Goal: Task Accomplishment & Management: Manage account settings

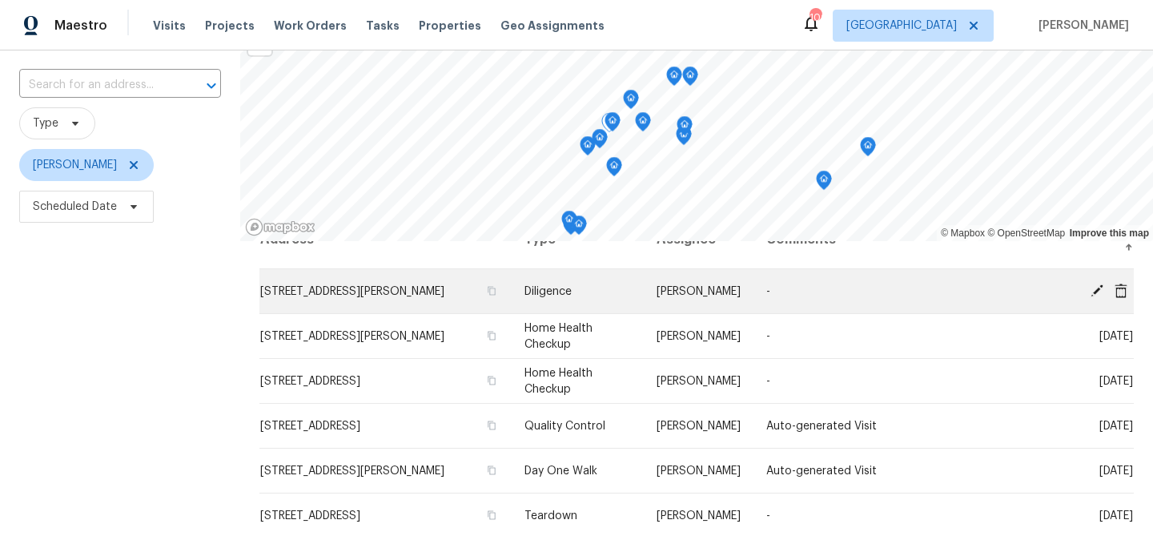
scroll to position [32, 0]
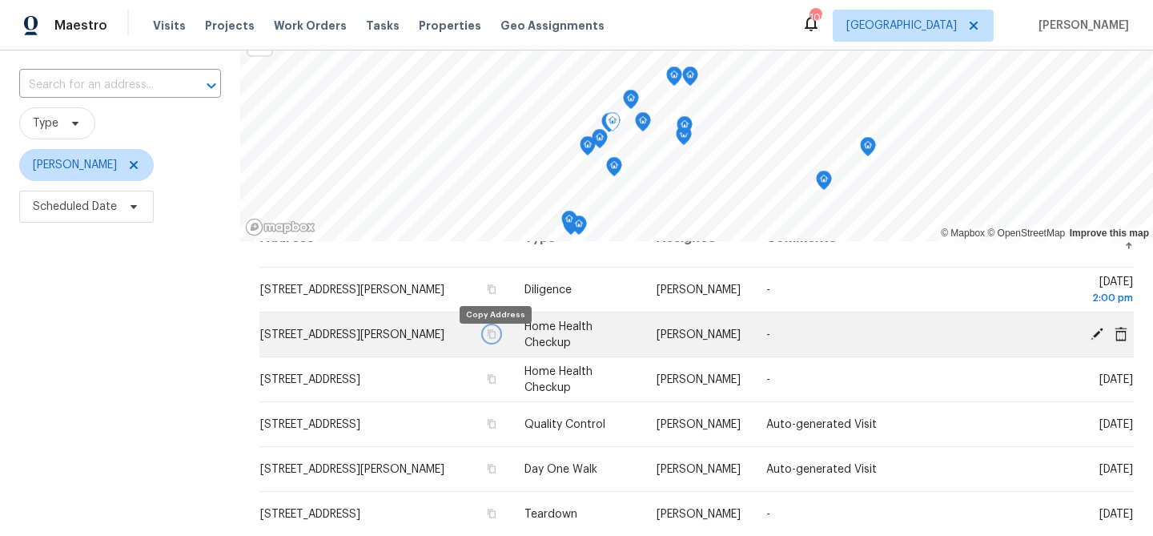
click at [496, 339] on icon "button" at bounding box center [492, 334] width 10 height 10
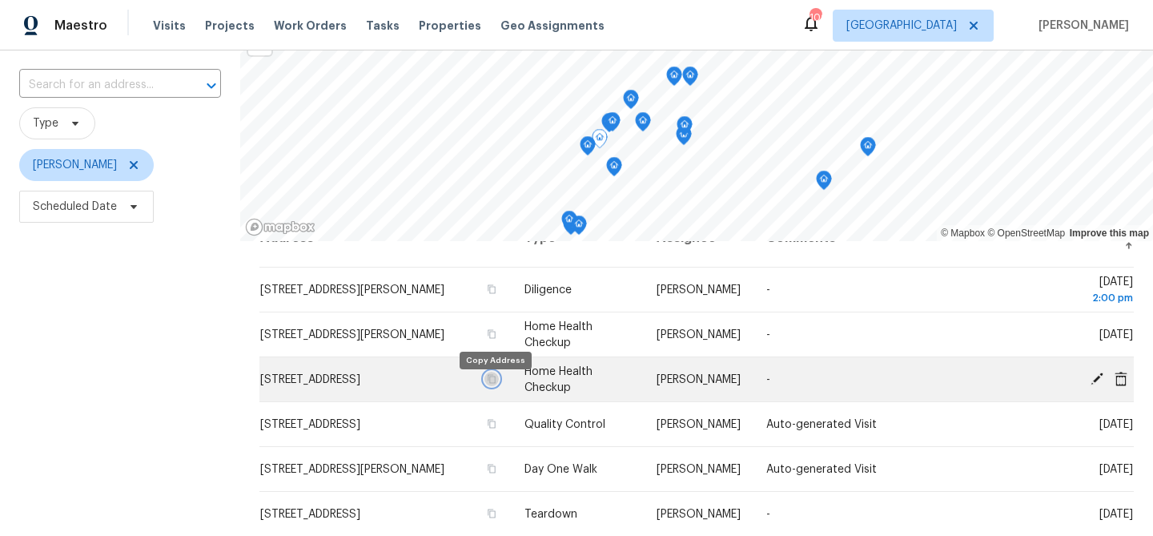
click at [493, 384] on icon "button" at bounding box center [492, 379] width 10 height 10
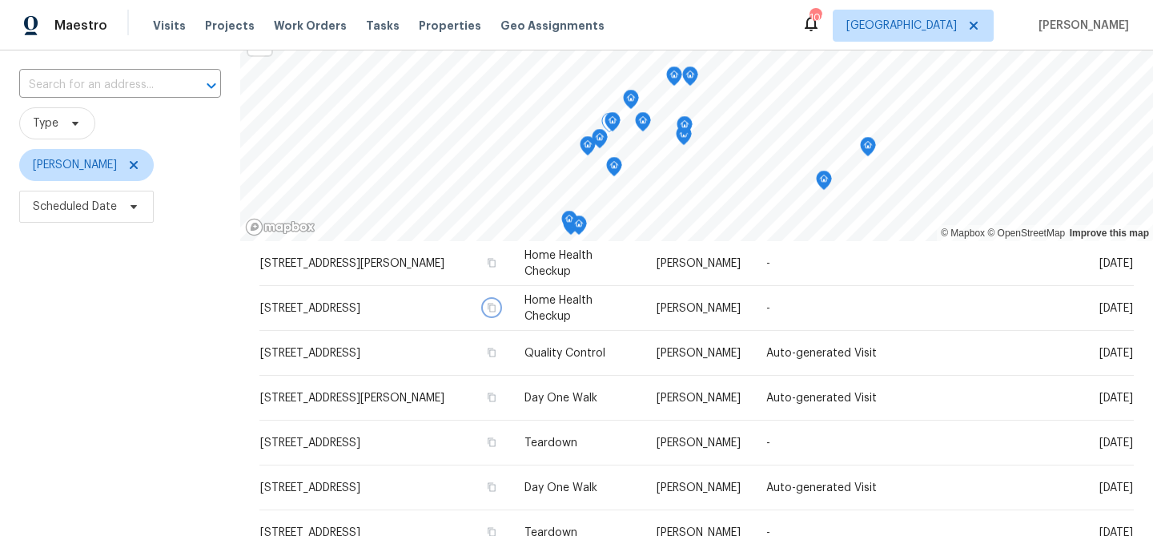
scroll to position [107, 0]
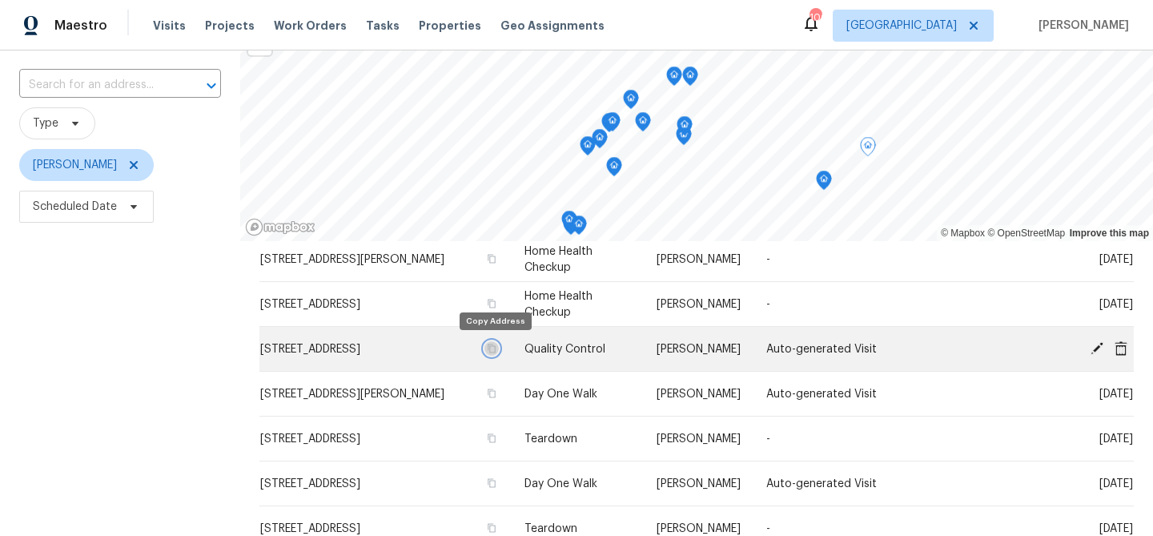
click at [495, 349] on icon "button" at bounding box center [492, 349] width 10 height 10
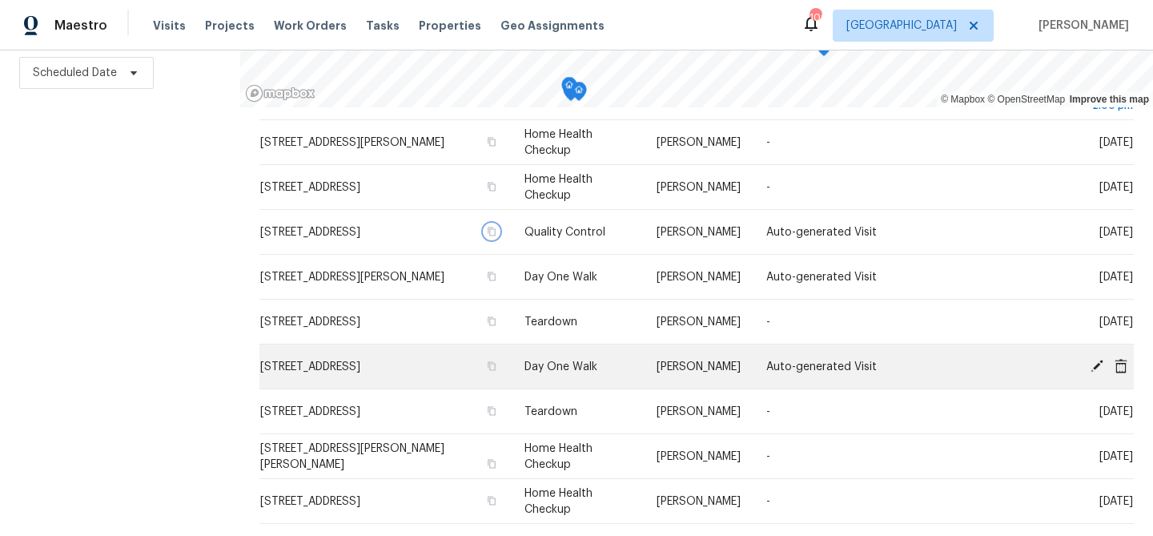
scroll to position [0, 0]
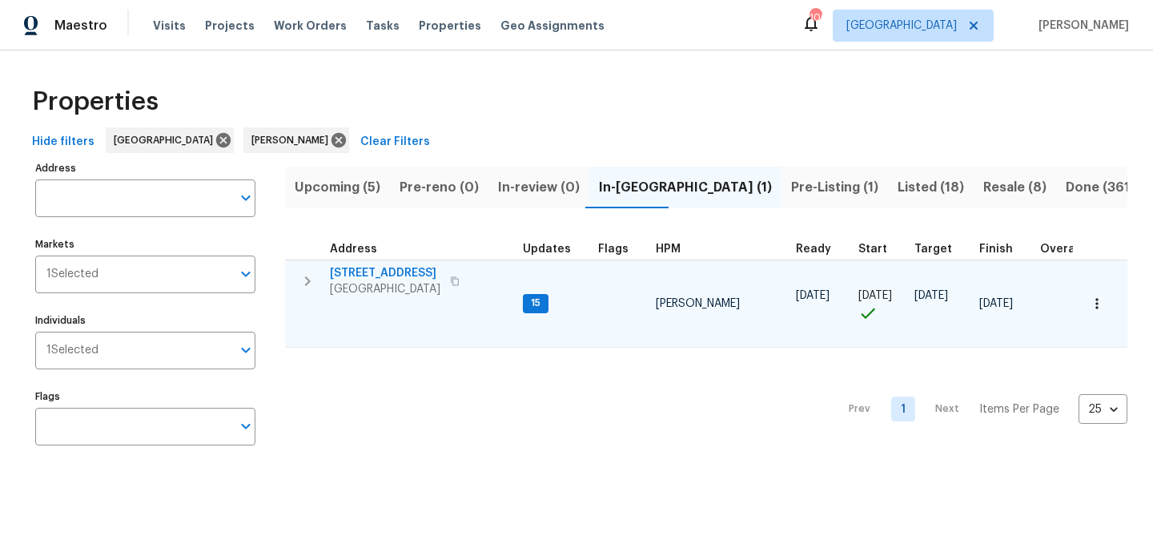
click at [387, 268] on span "[STREET_ADDRESS]" at bounding box center [385, 273] width 111 height 16
click at [362, 277] on span "[STREET_ADDRESS]" at bounding box center [385, 273] width 111 height 16
click at [401, 268] on span "[STREET_ADDRESS]" at bounding box center [385, 273] width 111 height 16
click at [402, 273] on span "201 Cedar Rock Trce" at bounding box center [385, 273] width 111 height 16
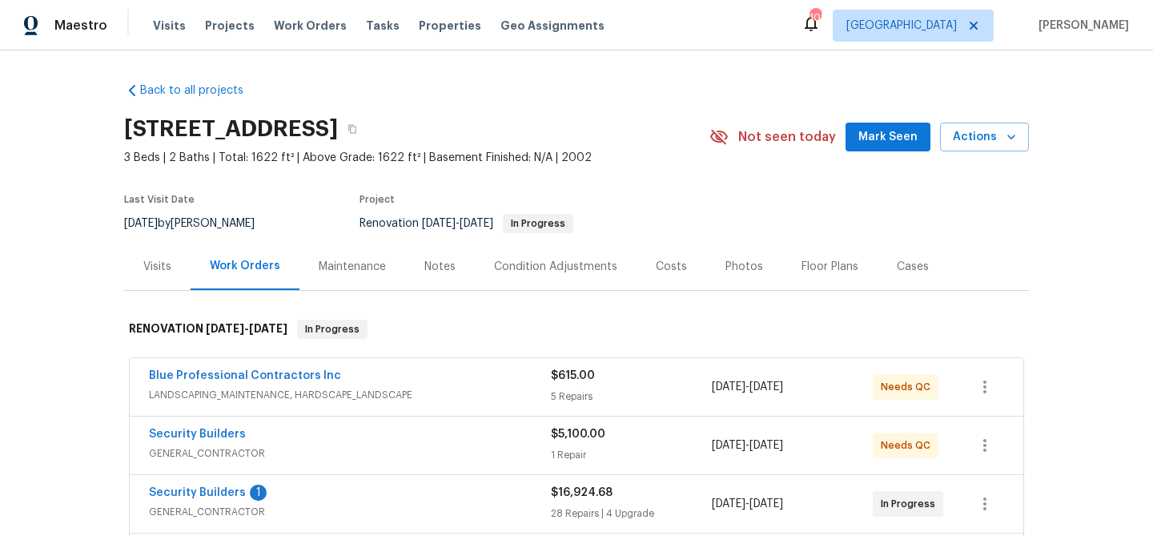
click at [900, 131] on span "Mark Seen" at bounding box center [888, 137] width 59 height 20
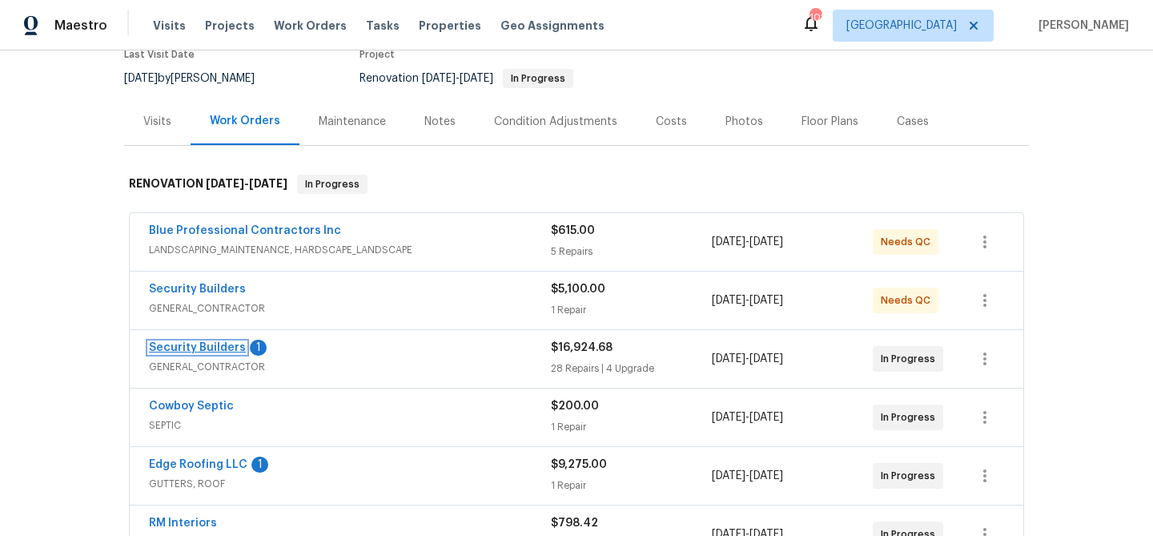
click at [204, 348] on link "Security Builders" at bounding box center [197, 347] width 97 height 11
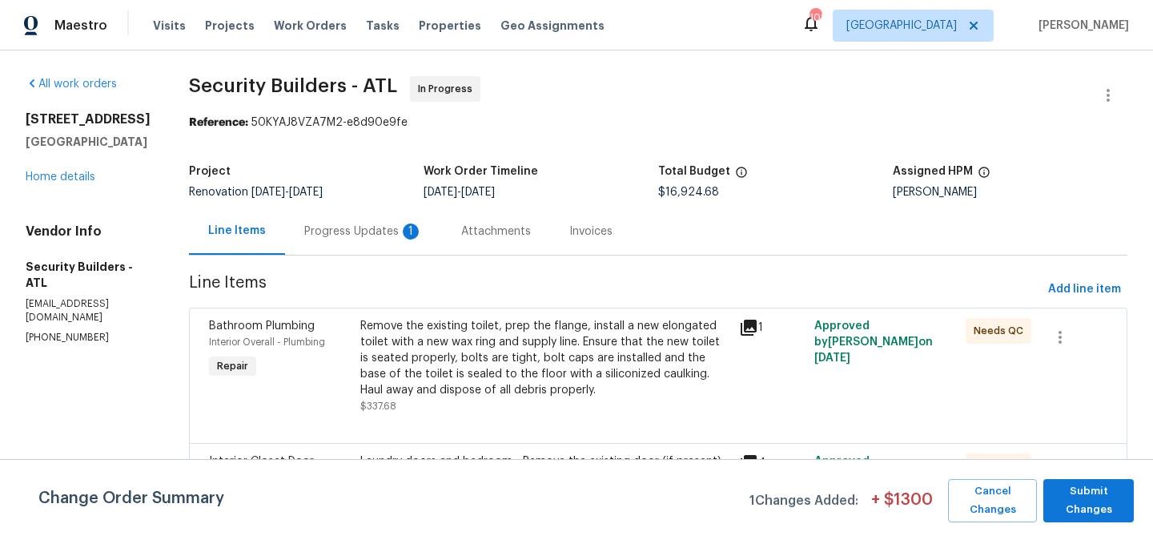
click at [369, 233] on div "Progress Updates 1" at bounding box center [363, 231] width 119 height 16
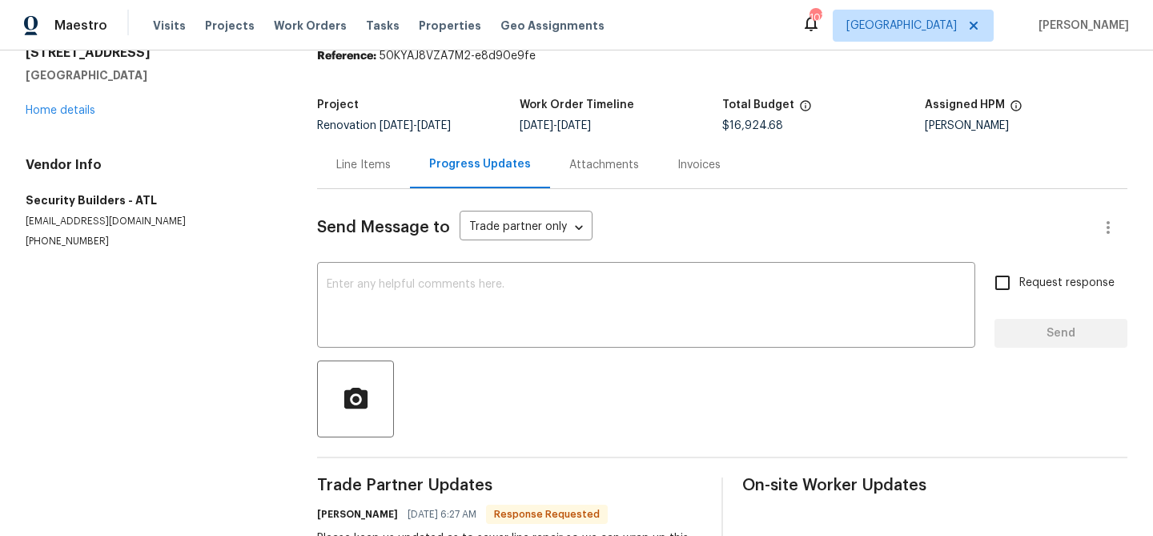
scroll to position [138, 0]
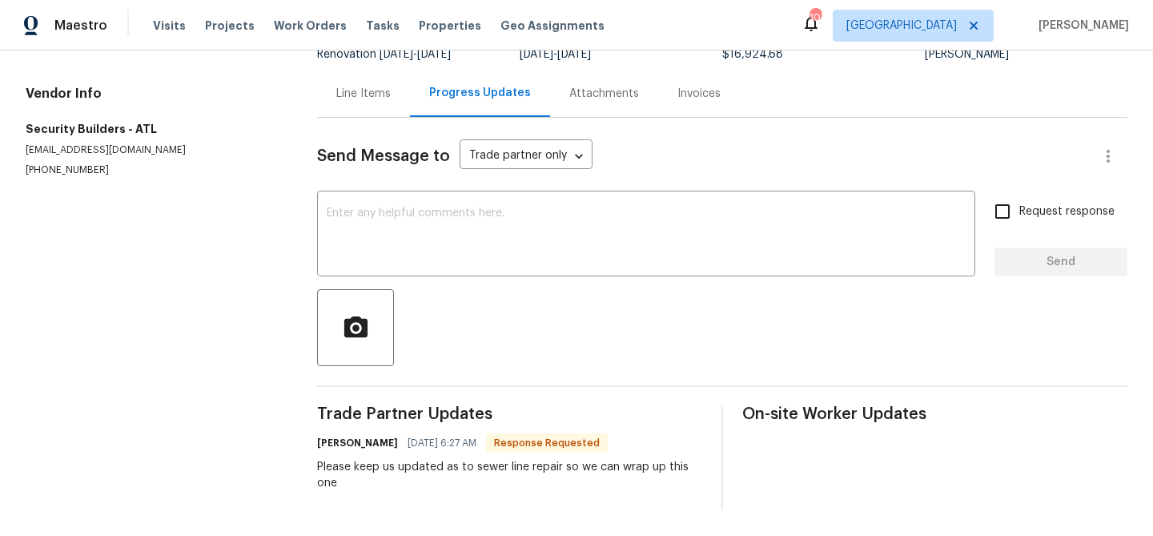
click at [369, 233] on textarea at bounding box center [646, 235] width 639 height 56
click at [375, 95] on div "Line Items" at bounding box center [363, 94] width 54 height 16
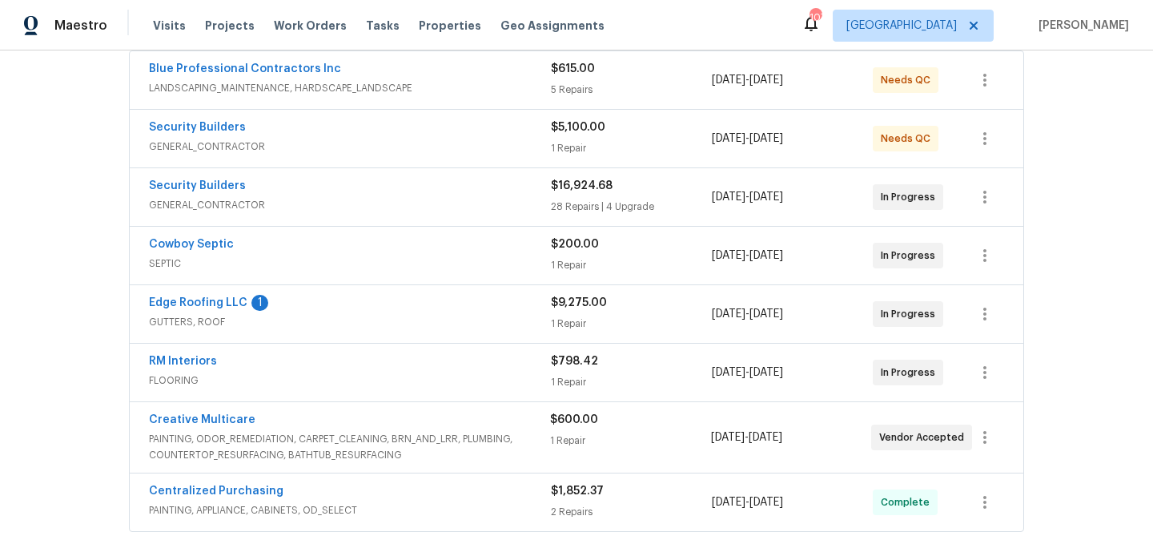
scroll to position [309, 0]
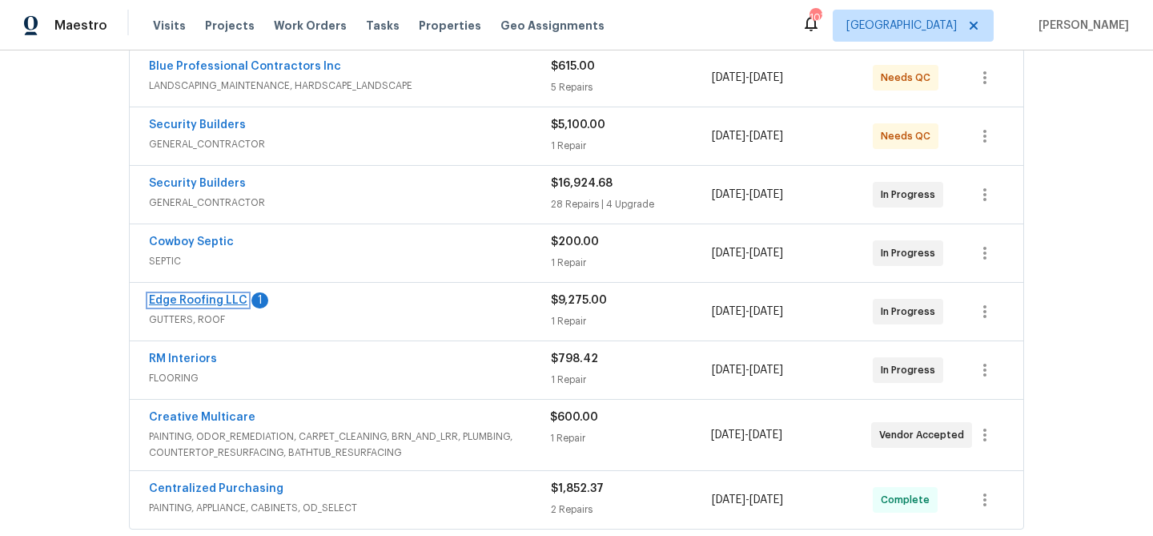
click at [225, 296] on link "Edge Roofing LLC" at bounding box center [198, 300] width 99 height 11
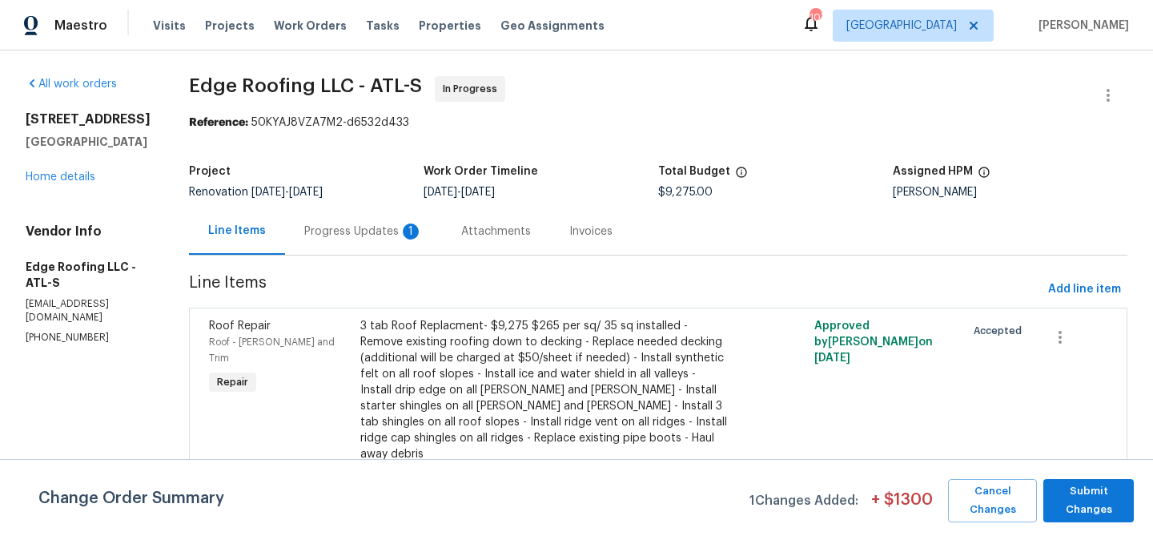
click at [367, 236] on div "Progress Updates 1" at bounding box center [363, 231] width 119 height 16
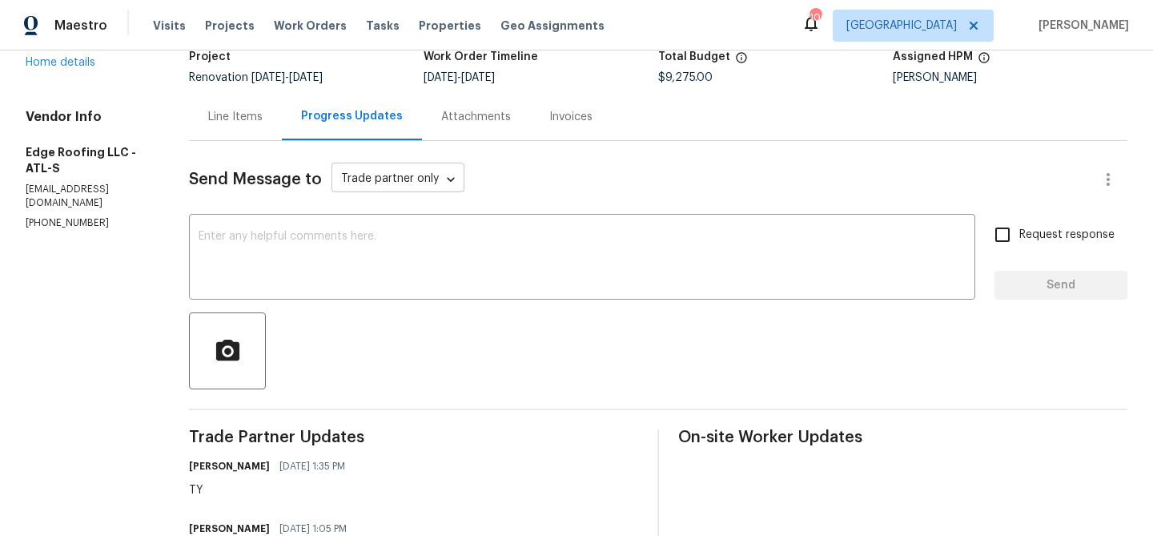
scroll to position [155, 0]
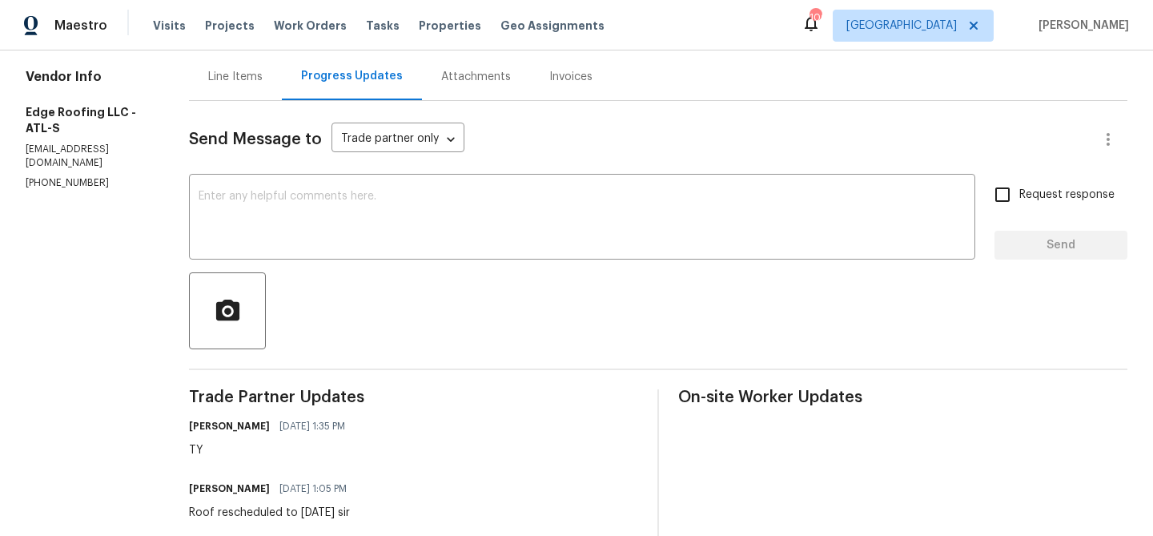
click at [223, 83] on div "Line Items" at bounding box center [235, 77] width 54 height 16
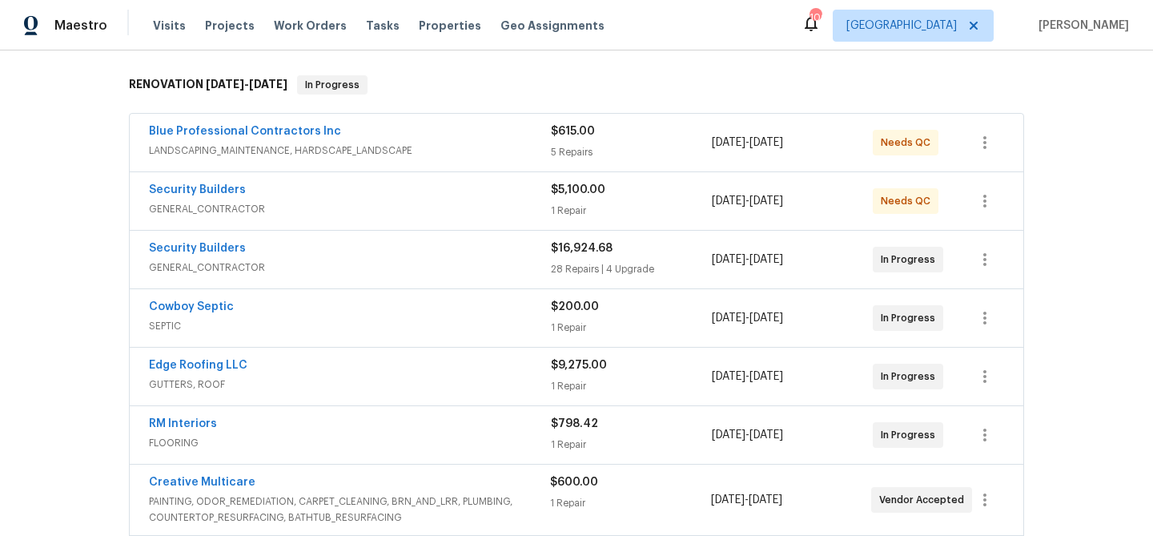
scroll to position [181, 0]
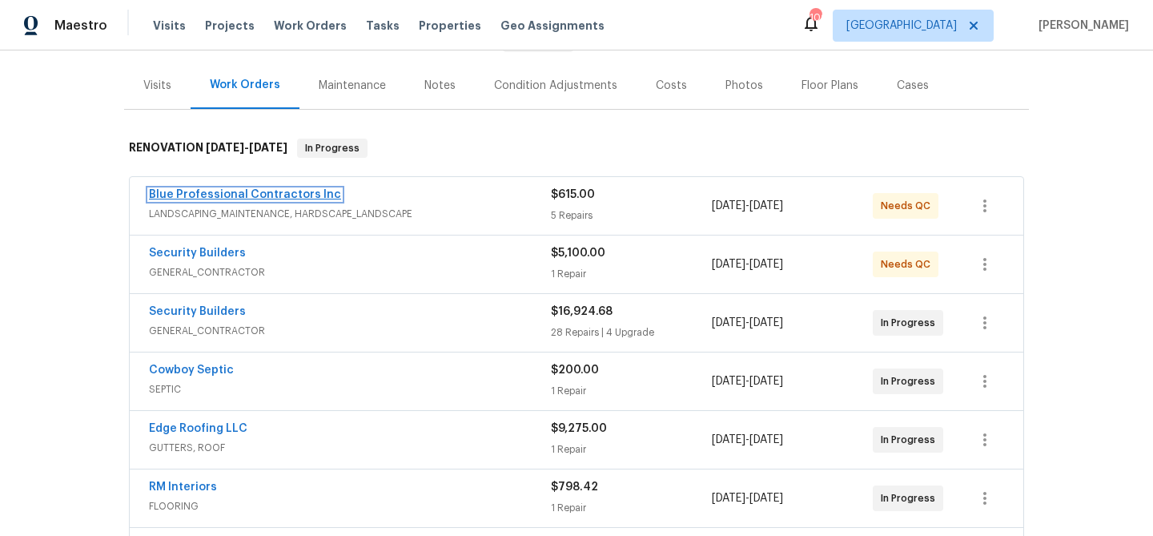
click at [284, 194] on link "Blue Professional Contractors Inc" at bounding box center [245, 194] width 192 height 11
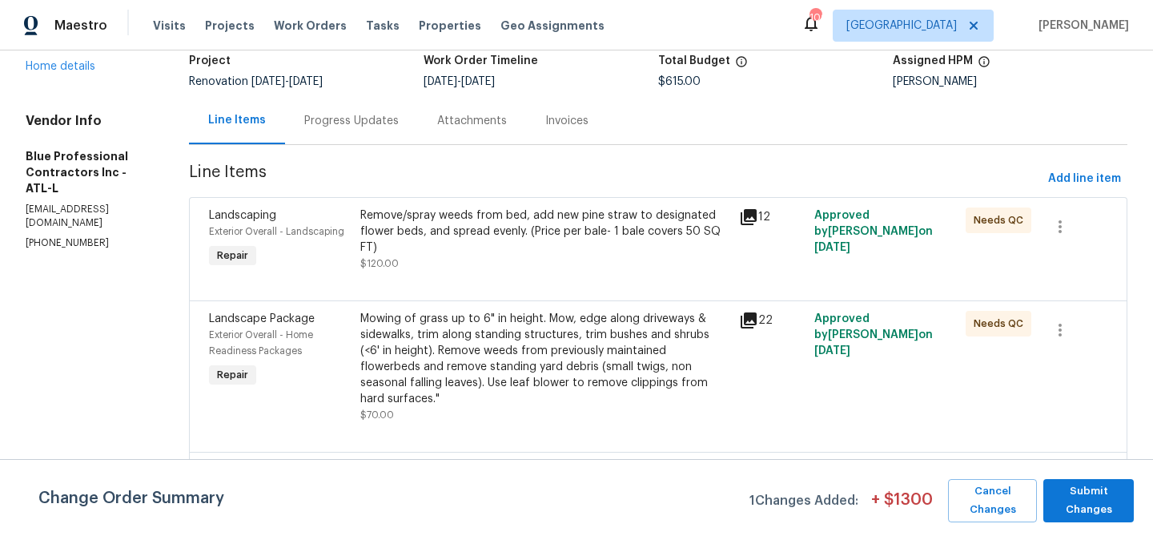
scroll to position [121, 0]
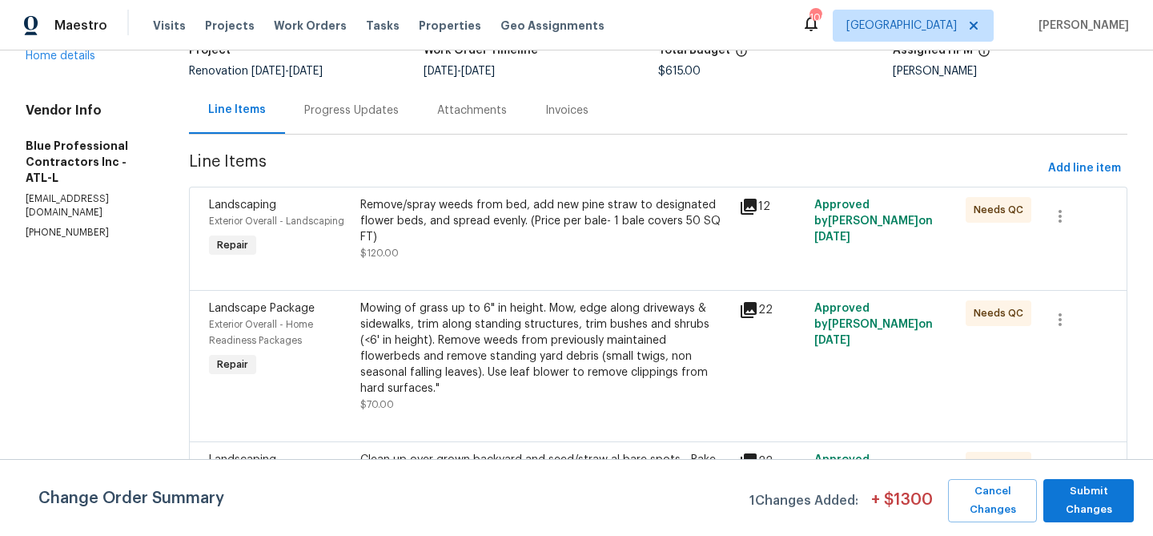
click at [494, 242] on div "Remove/spray weeds from bed, add new pine straw to designated flower beds, and …" at bounding box center [544, 221] width 369 height 48
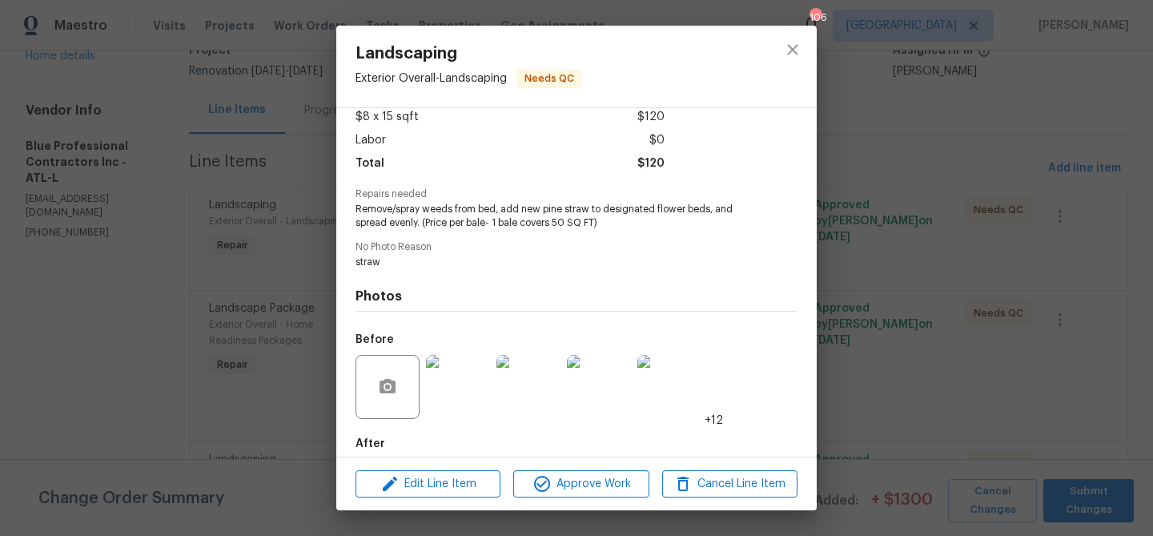
scroll to position [175, 0]
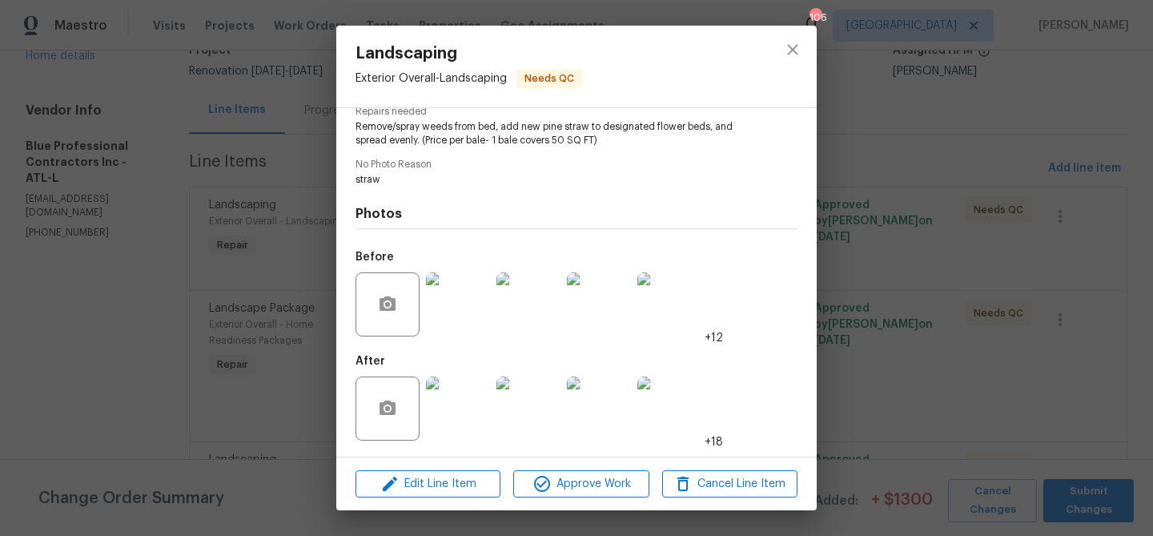
click at [604, 458] on div "Edit Line Item Approve Work Cancel Line Item" at bounding box center [576, 484] width 481 height 54
click at [604, 472] on button "Approve Work" at bounding box center [580, 484] width 135 height 28
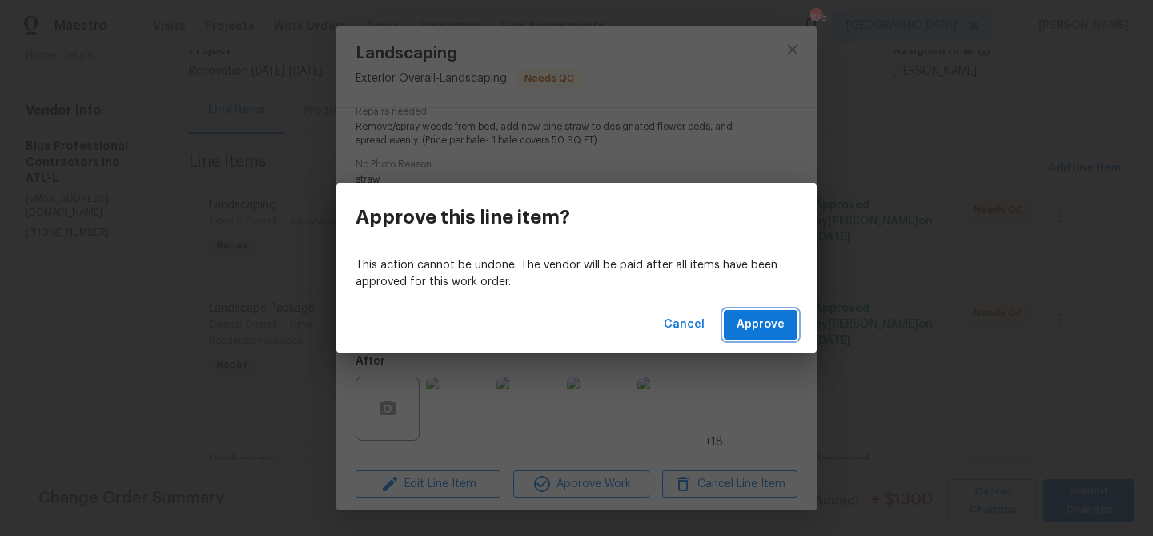
click at [774, 329] on span "Approve" at bounding box center [761, 325] width 48 height 20
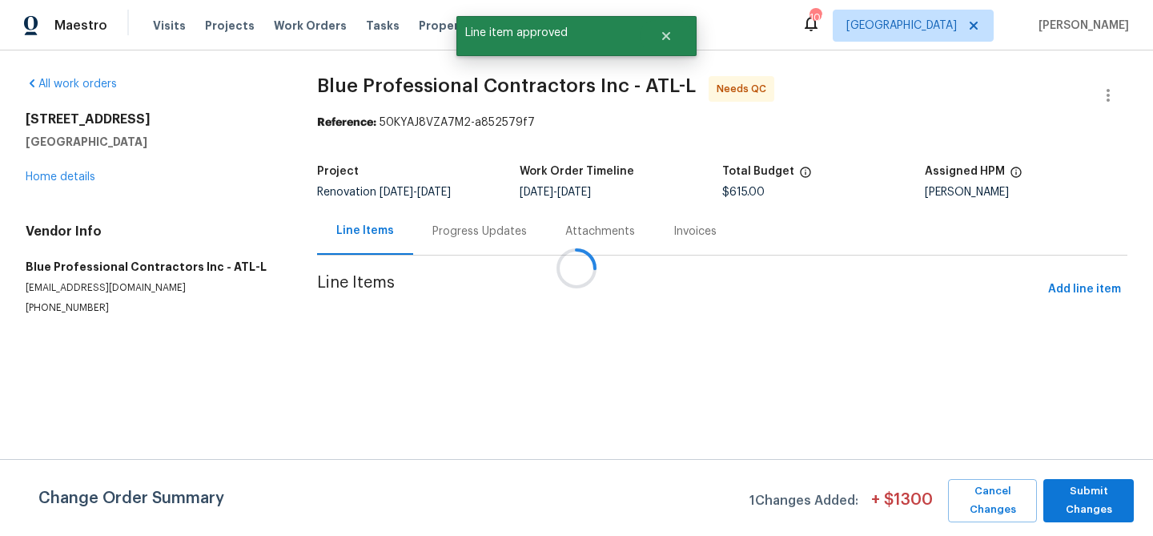
scroll to position [0, 0]
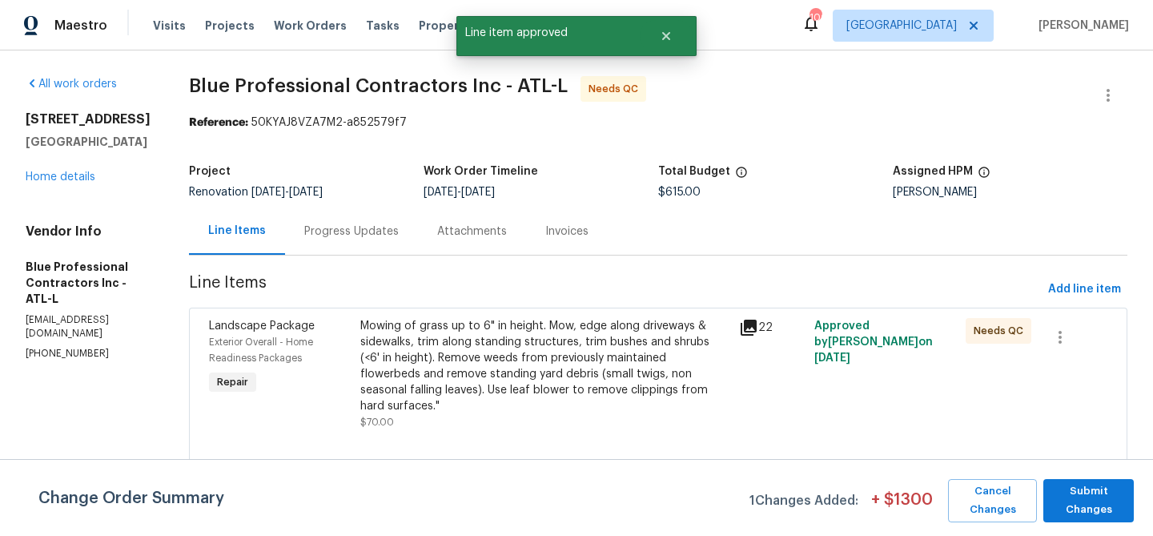
click at [579, 332] on div "Mowing of grass up to 6" in height. Mow, edge along driveways & sidewalks, trim…" at bounding box center [544, 366] width 369 height 96
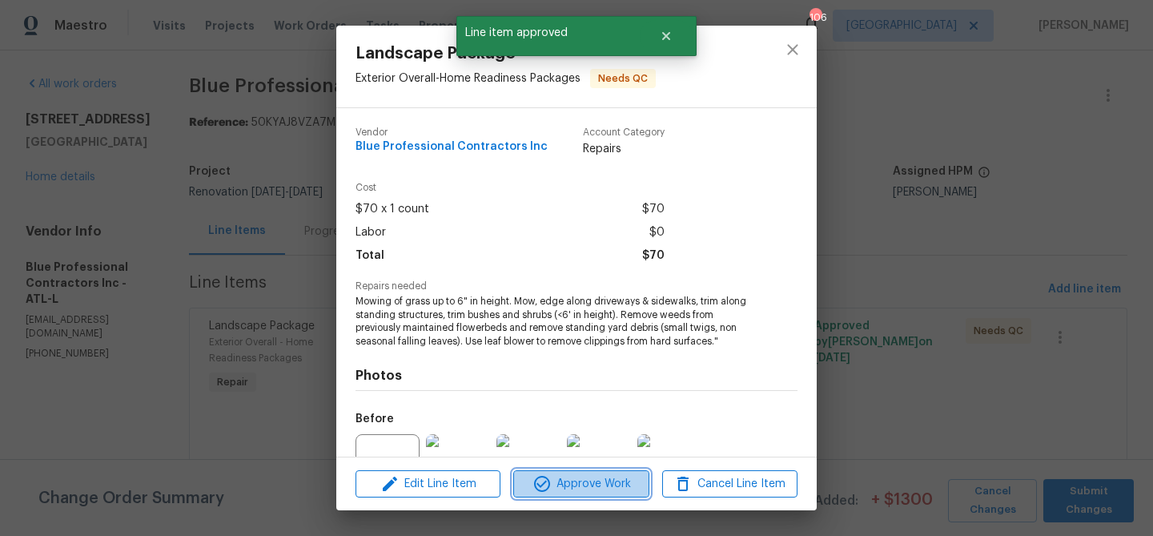
click at [571, 479] on span "Approve Work" at bounding box center [581, 484] width 126 height 20
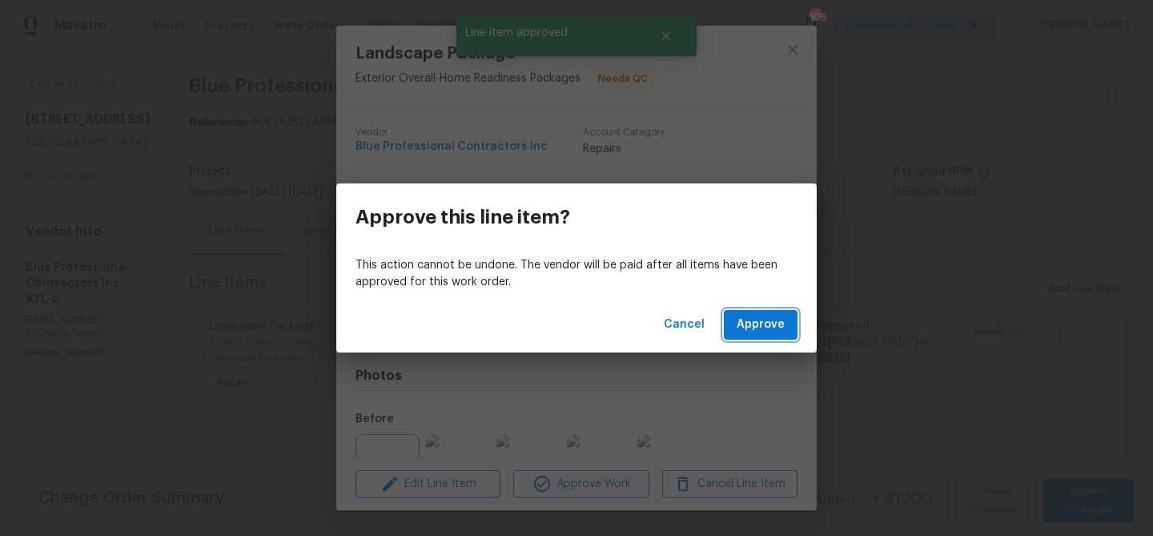
click at [756, 324] on span "Approve" at bounding box center [761, 325] width 48 height 20
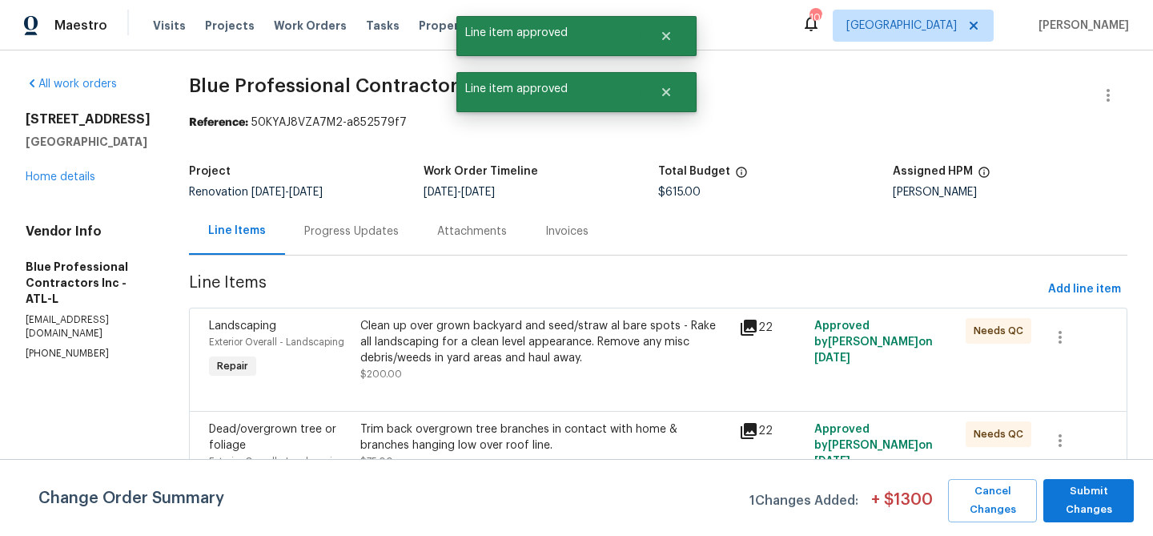
click at [564, 359] on div "Clean up over grown backyard and seed/straw al bare spots - Rake all landscapin…" at bounding box center [544, 342] width 369 height 48
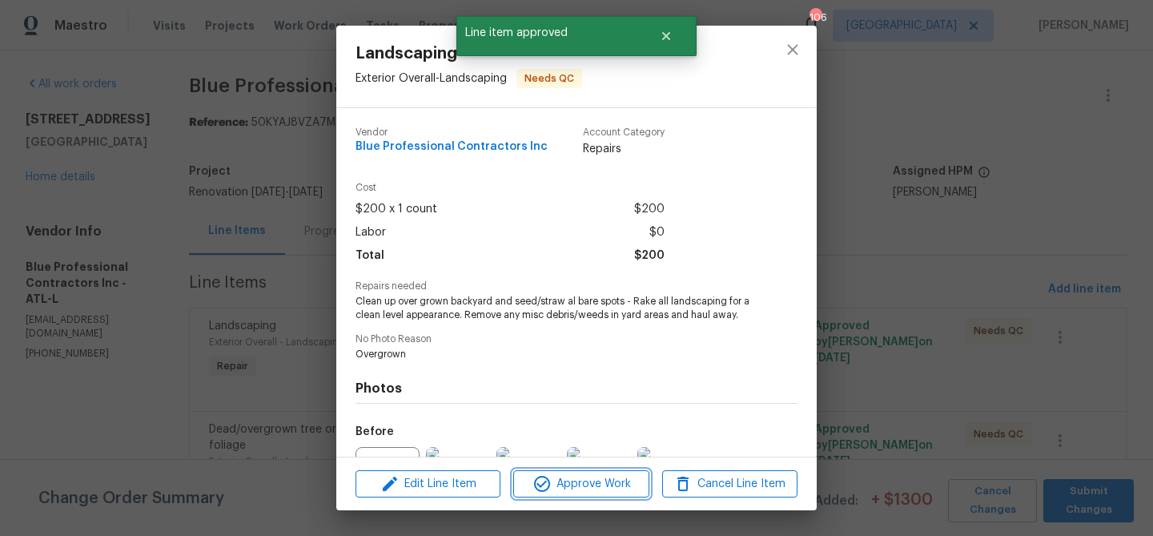
click at [598, 486] on span "Approve Work" at bounding box center [581, 484] width 126 height 20
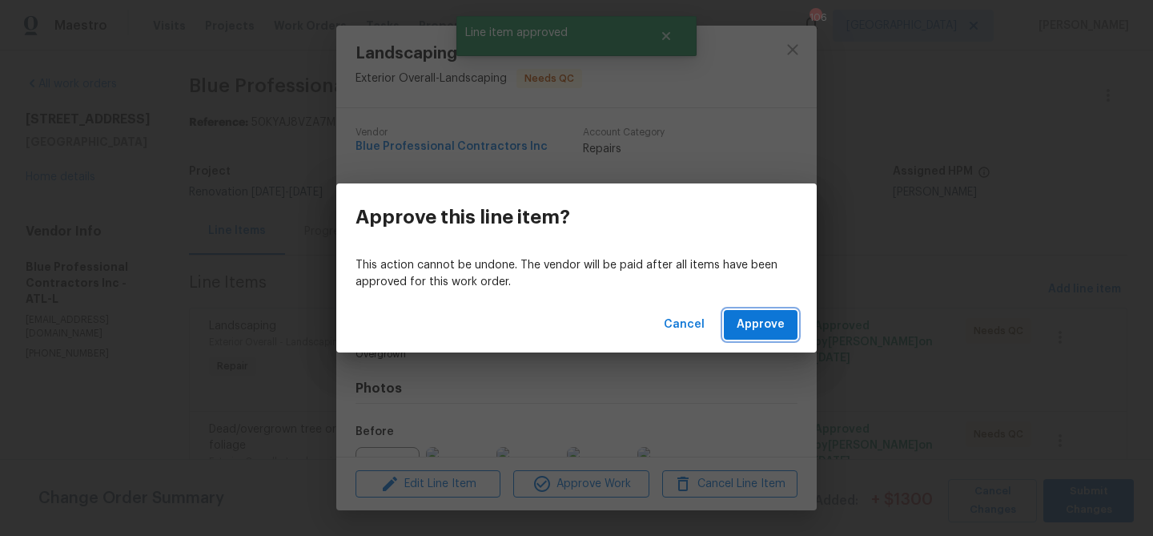
click at [761, 331] on span "Approve" at bounding box center [761, 325] width 48 height 20
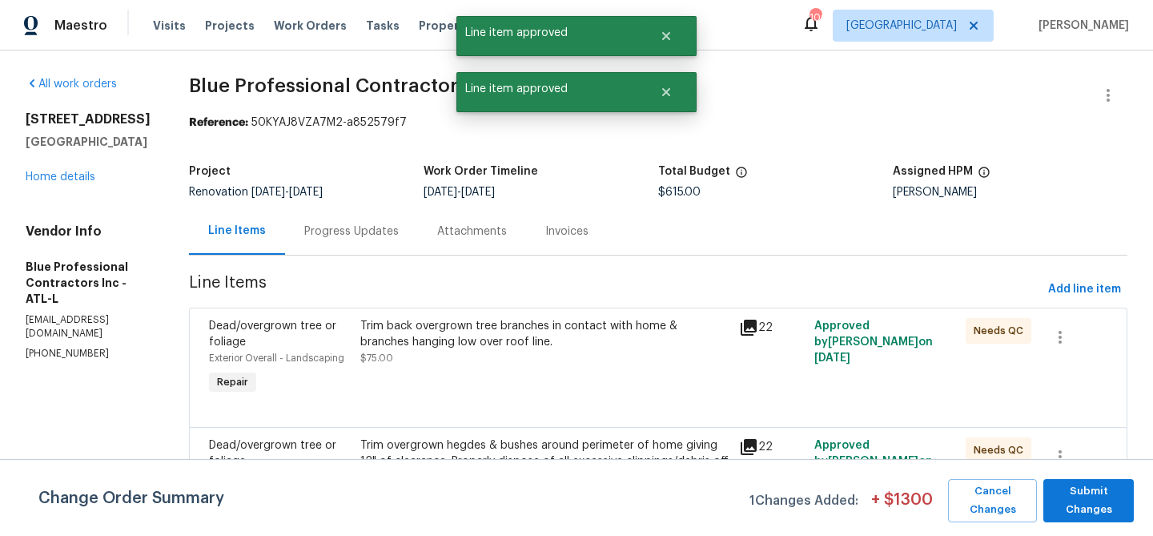
click at [609, 361] on div "Trim back overgrown tree branches in contact with home & branches hanging low o…" at bounding box center [544, 342] width 369 height 48
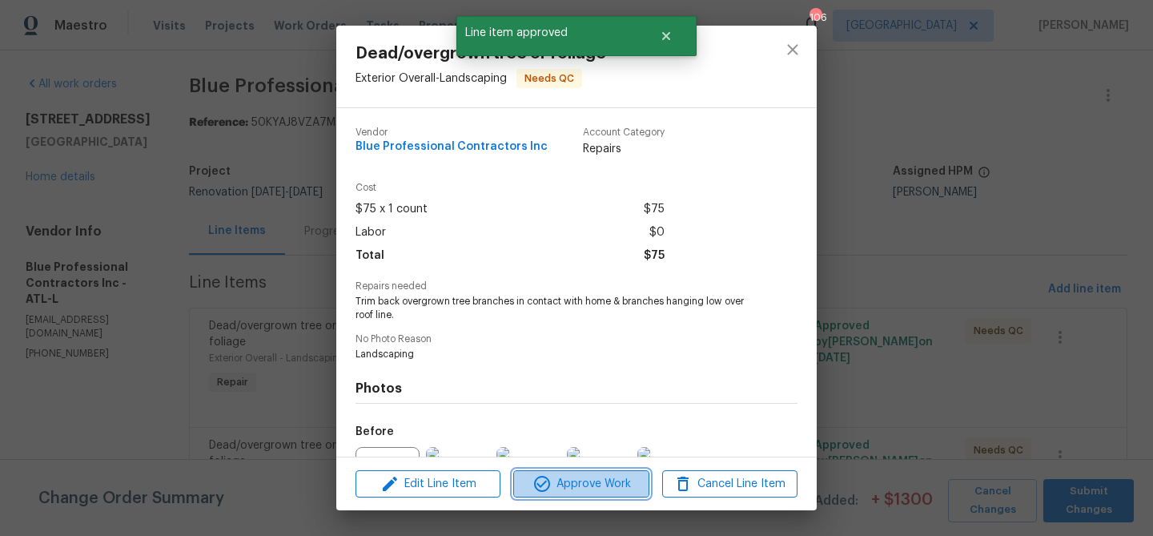
click at [593, 482] on span "Approve Work" at bounding box center [581, 484] width 126 height 20
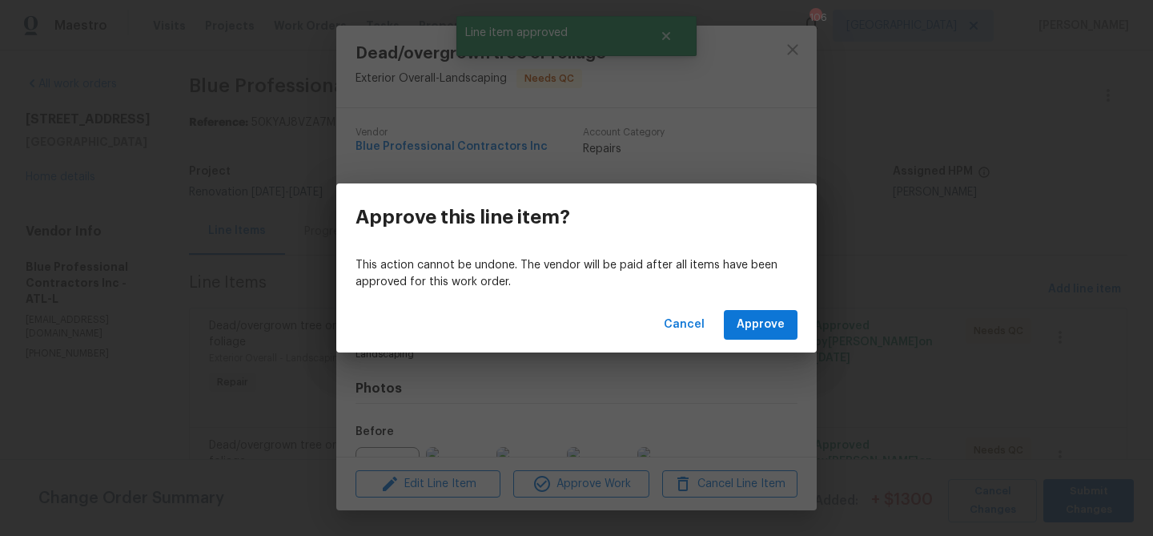
click at [761, 309] on div "Cancel Approve" at bounding box center [576, 324] width 481 height 55
click at [749, 327] on span "Approve" at bounding box center [761, 325] width 48 height 20
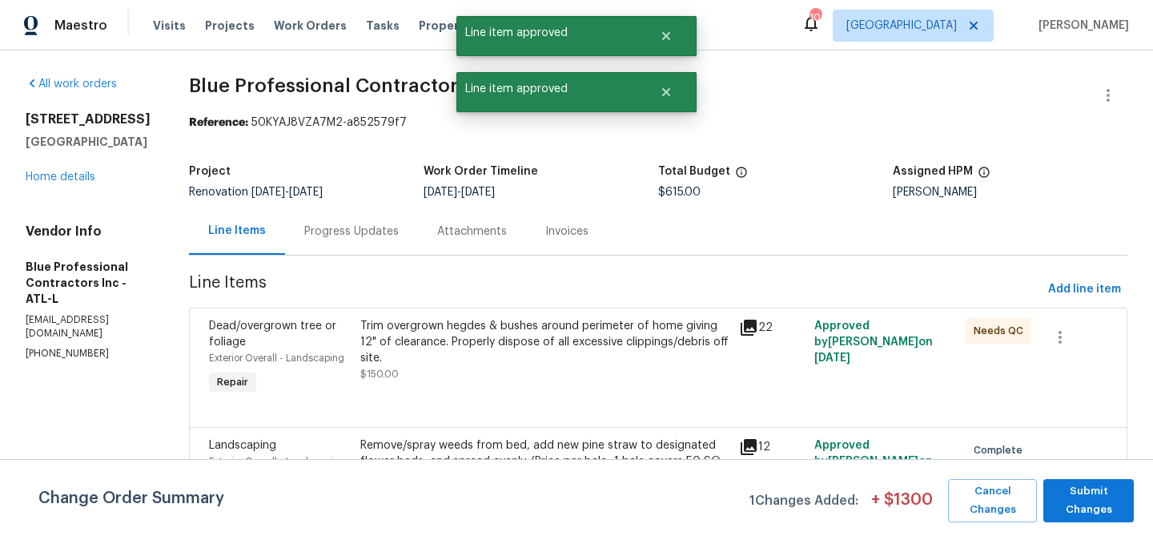
click at [577, 362] on div "Trim overgrown hegdes & bushes around perimeter of home giving 12" of clearance…" at bounding box center [544, 342] width 369 height 48
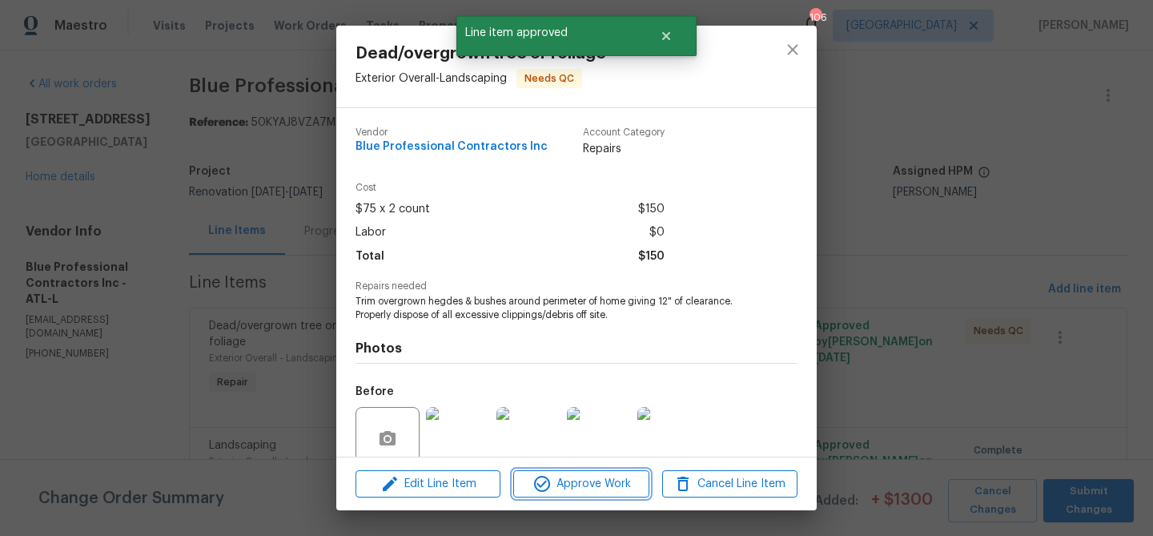
click at [572, 481] on span "Approve Work" at bounding box center [581, 484] width 126 height 20
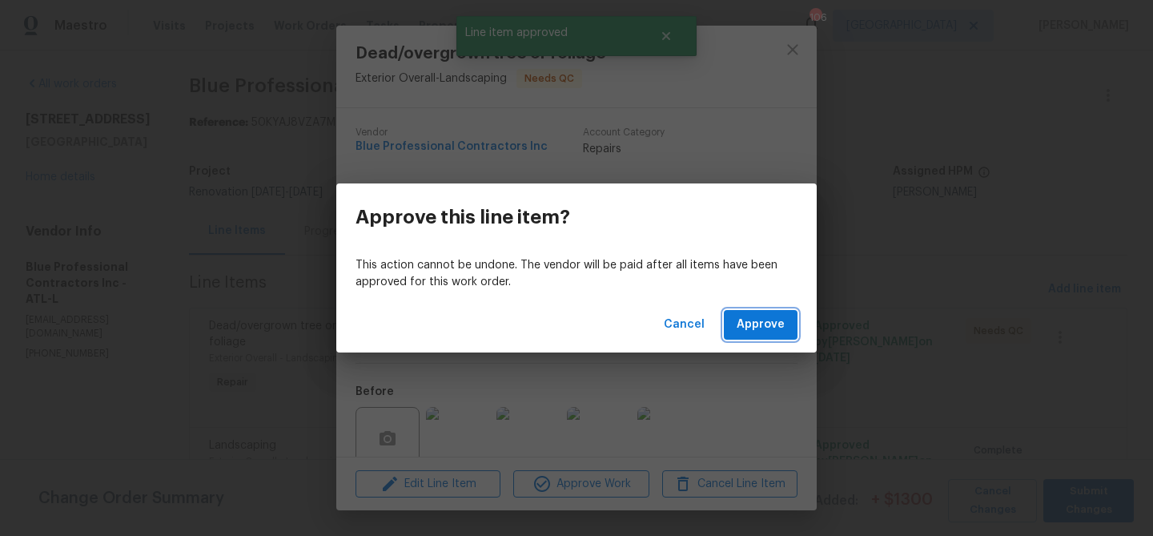
click at [759, 310] on button "Approve" at bounding box center [761, 325] width 74 height 30
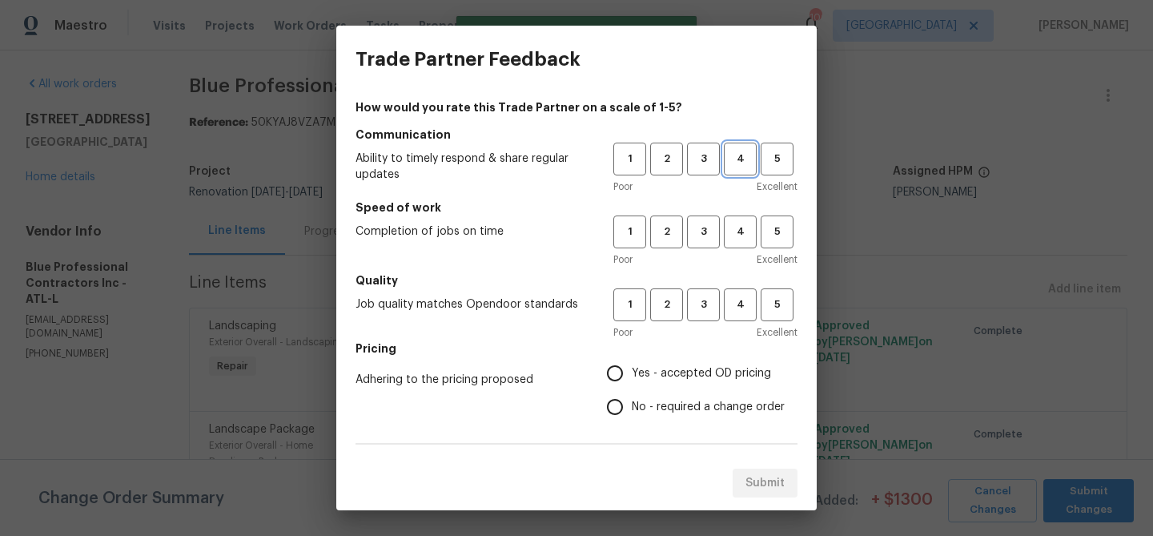
drag, startPoint x: 742, startPoint y: 162, endPoint x: 742, endPoint y: 172, distance: 10.4
click at [742, 162] on span "4" at bounding box center [741, 159] width 30 height 18
click at [744, 247] on button "4" at bounding box center [740, 231] width 33 height 33
click at [740, 318] on button "4" at bounding box center [740, 304] width 33 height 33
click at [669, 365] on span "Yes - accepted OD pricing" at bounding box center [701, 373] width 139 height 17
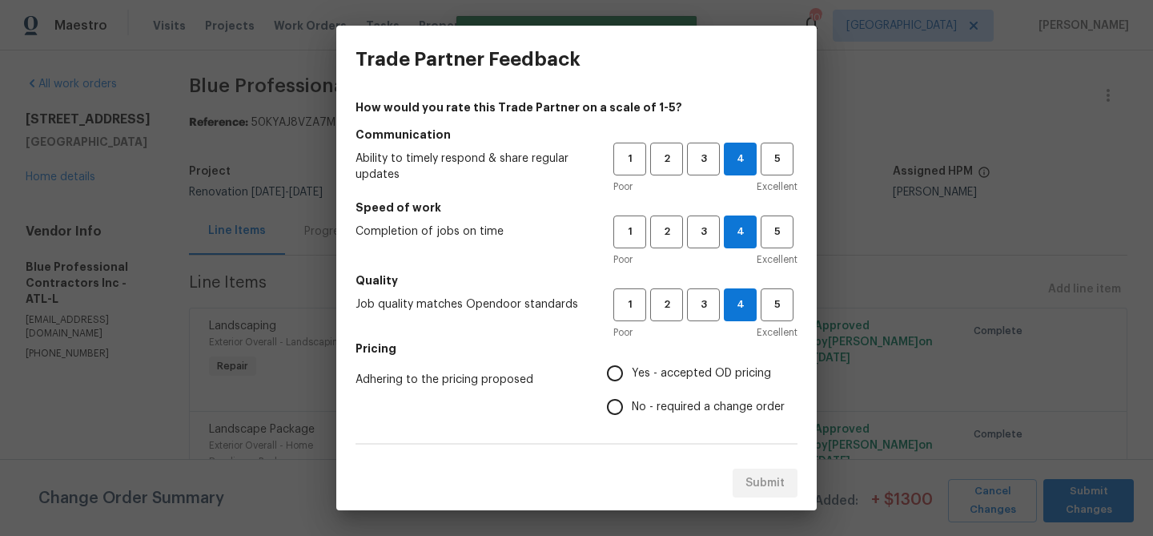
click at [632, 364] on input "Yes - accepted OD pricing" at bounding box center [615, 373] width 34 height 34
radio input "true"
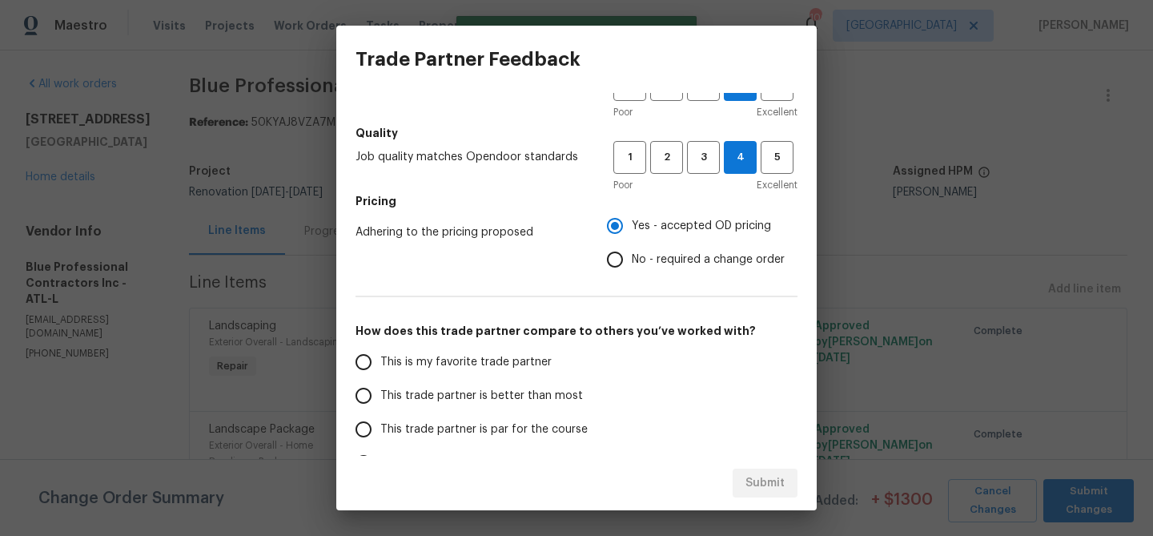
click at [513, 383] on label "This trade partner is better than most" at bounding box center [473, 396] width 253 height 34
click at [380, 383] on input "This trade partner is better than most" at bounding box center [364, 396] width 34 height 34
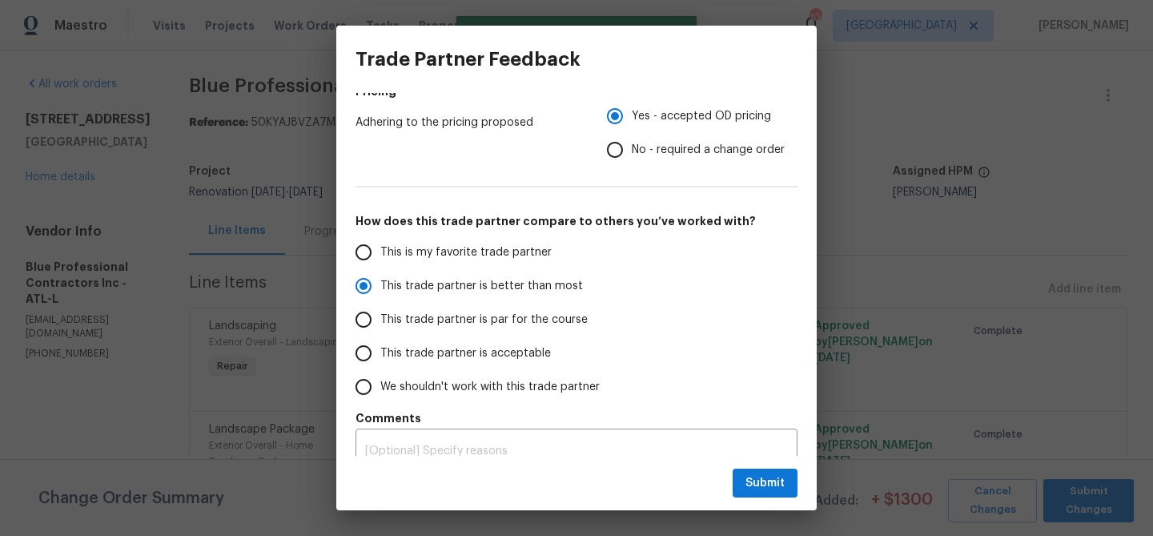
scroll to position [277, 0]
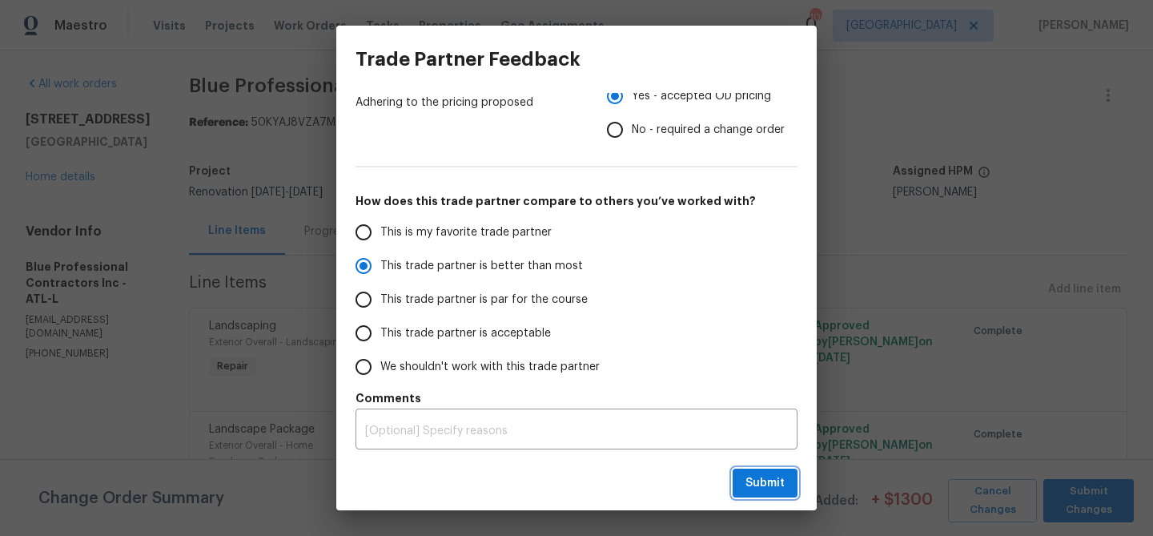
click at [776, 486] on span "Submit" at bounding box center [765, 483] width 39 height 20
radio input "true"
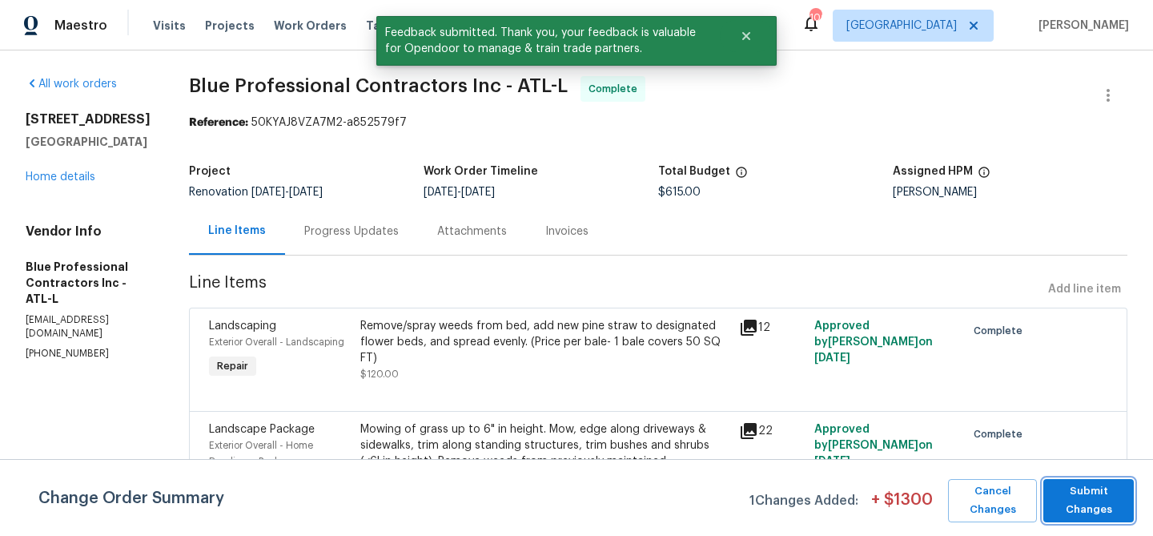
click at [1091, 513] on span "Submit Changes" at bounding box center [1089, 500] width 74 height 37
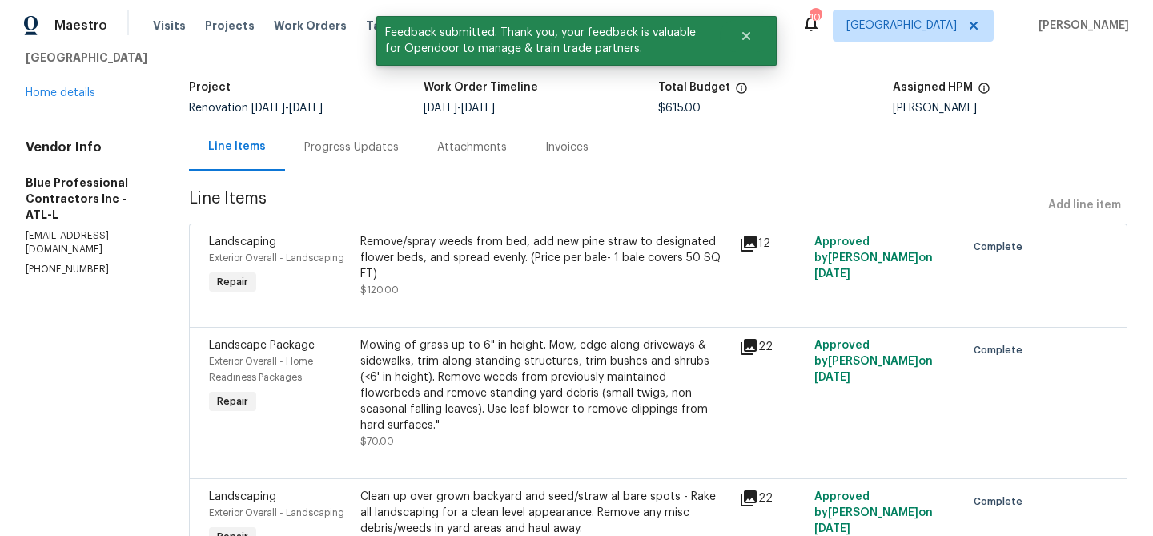
scroll to position [0, 0]
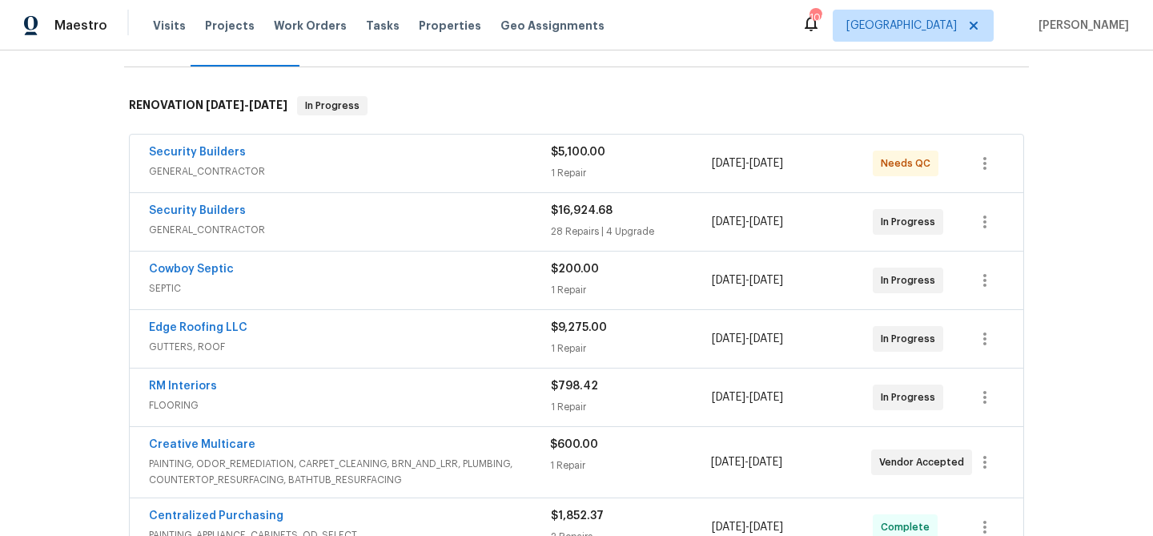
scroll to position [226, 0]
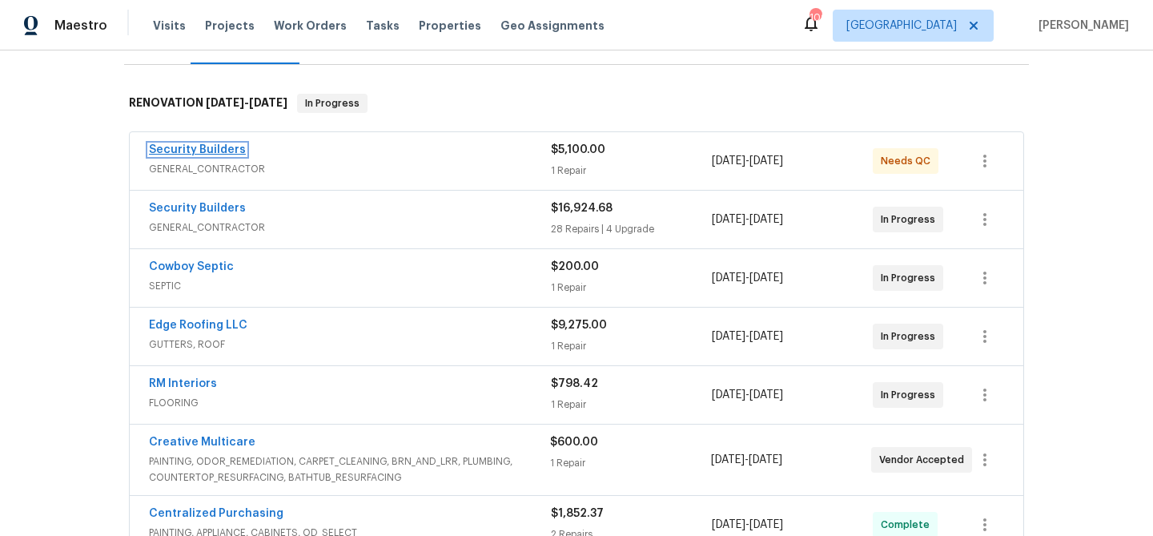
click at [211, 146] on link "Security Builders" at bounding box center [197, 149] width 97 height 11
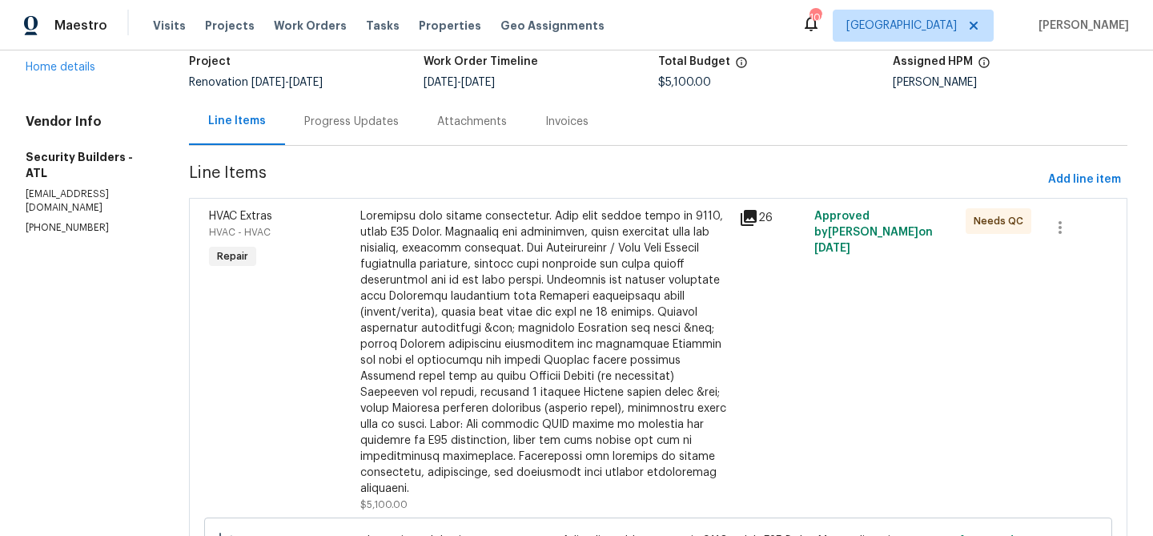
scroll to position [67, 0]
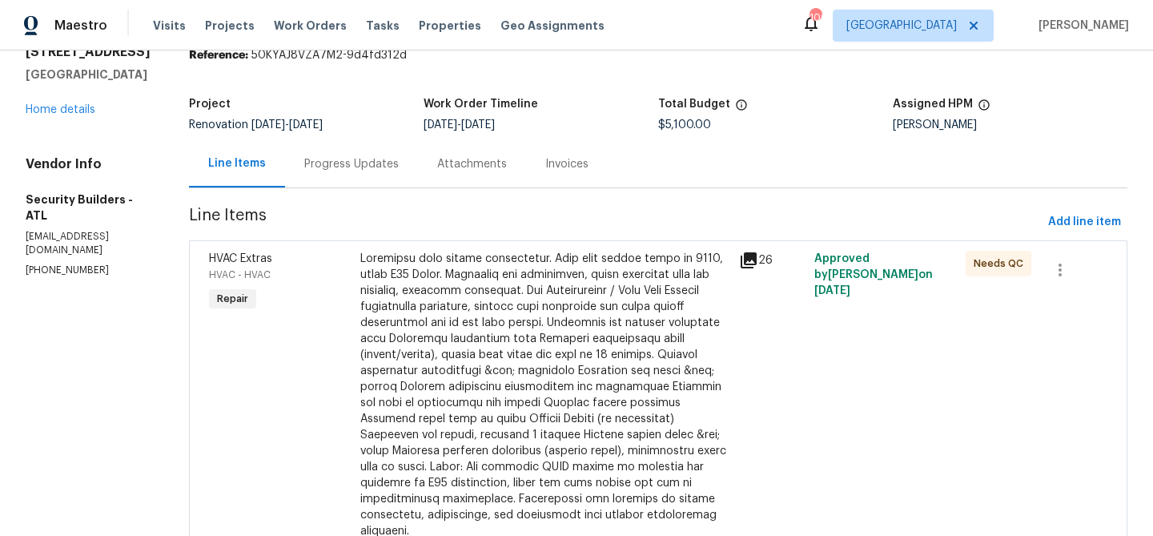
click at [525, 315] on div at bounding box center [544, 395] width 369 height 288
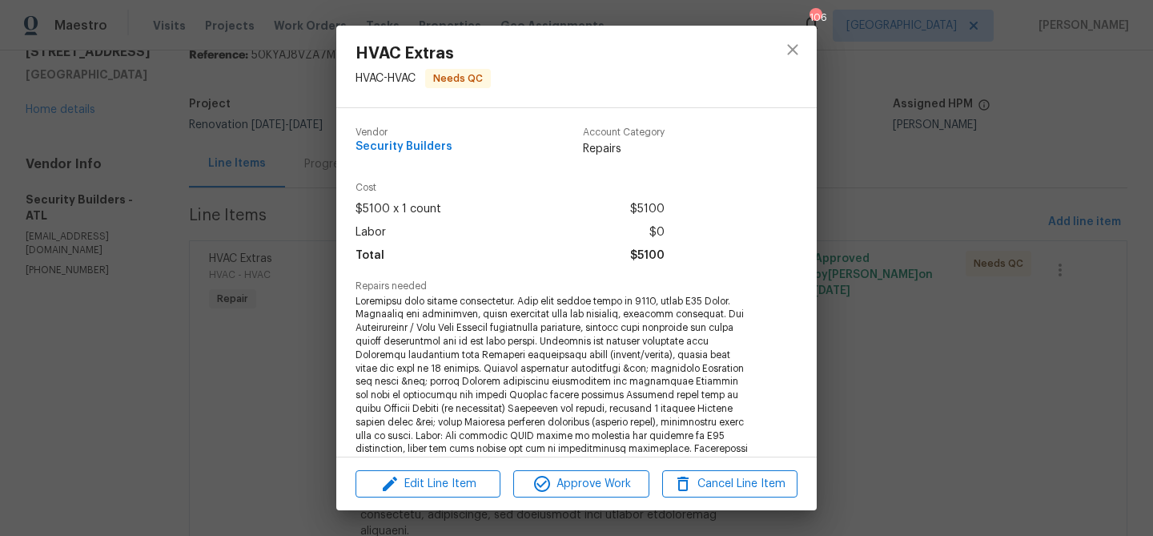
scroll to position [336, 0]
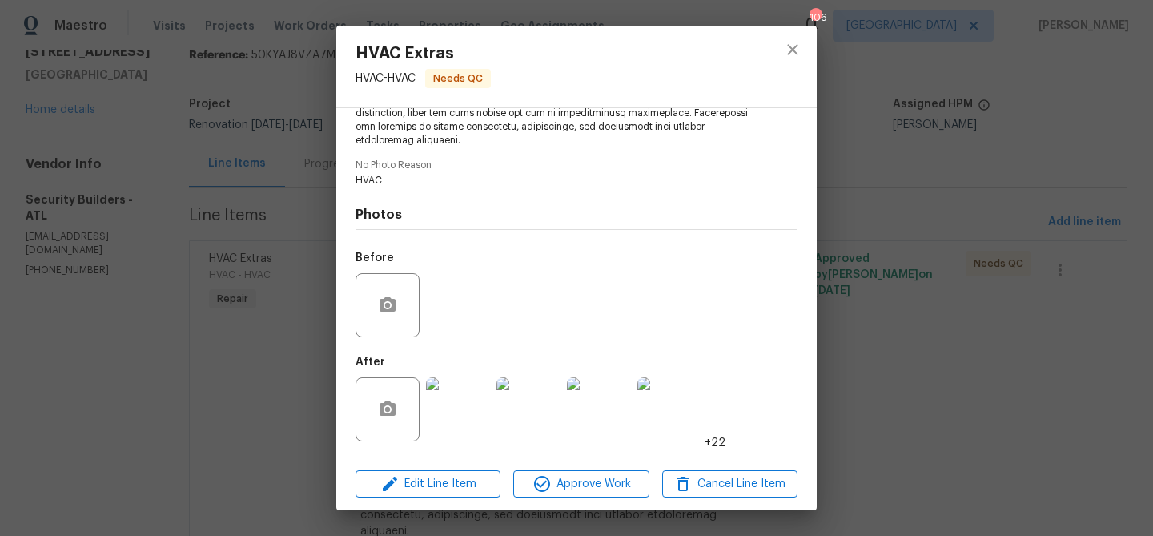
click at [436, 434] on img at bounding box center [458, 409] width 64 height 64
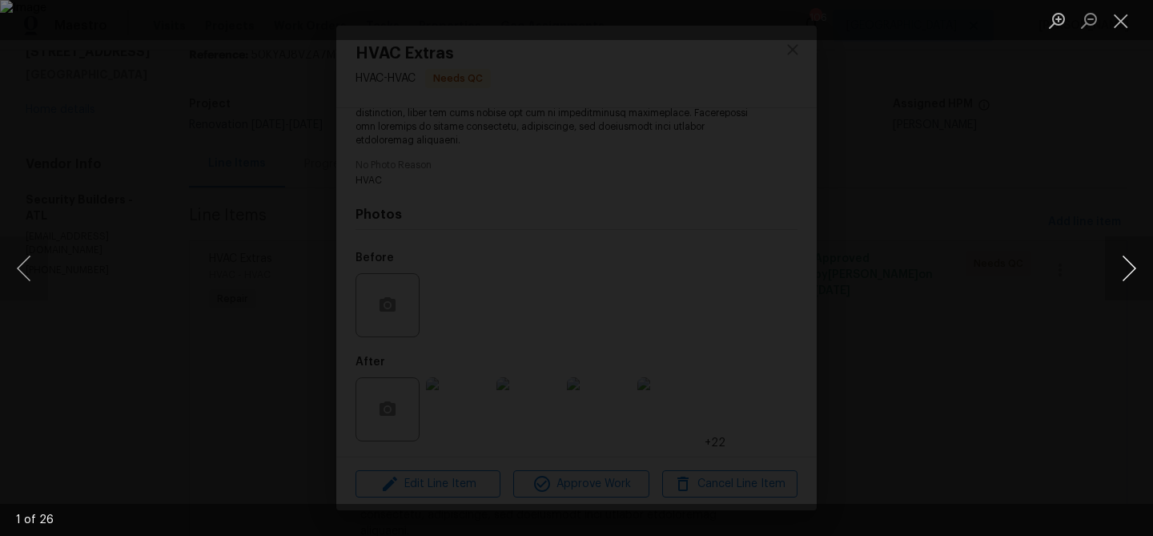
click at [1144, 267] on button "Next image" at bounding box center [1129, 268] width 48 height 64
click at [1142, 268] on button "Next image" at bounding box center [1129, 268] width 48 height 64
click at [1120, 19] on button "Close lightbox" at bounding box center [1121, 20] width 32 height 28
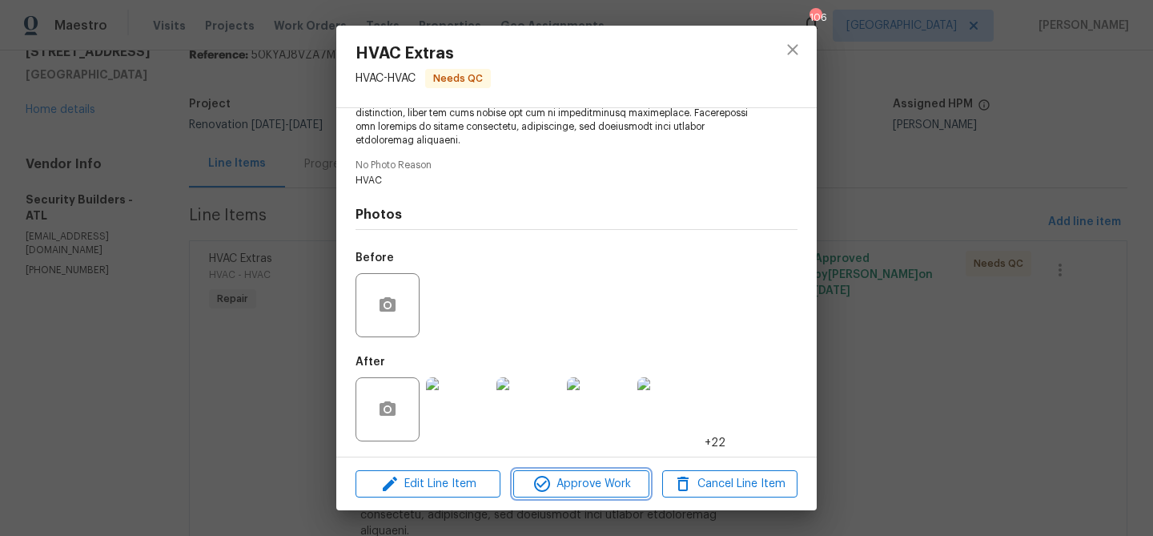
click at [585, 483] on span "Approve Work" at bounding box center [581, 484] width 126 height 20
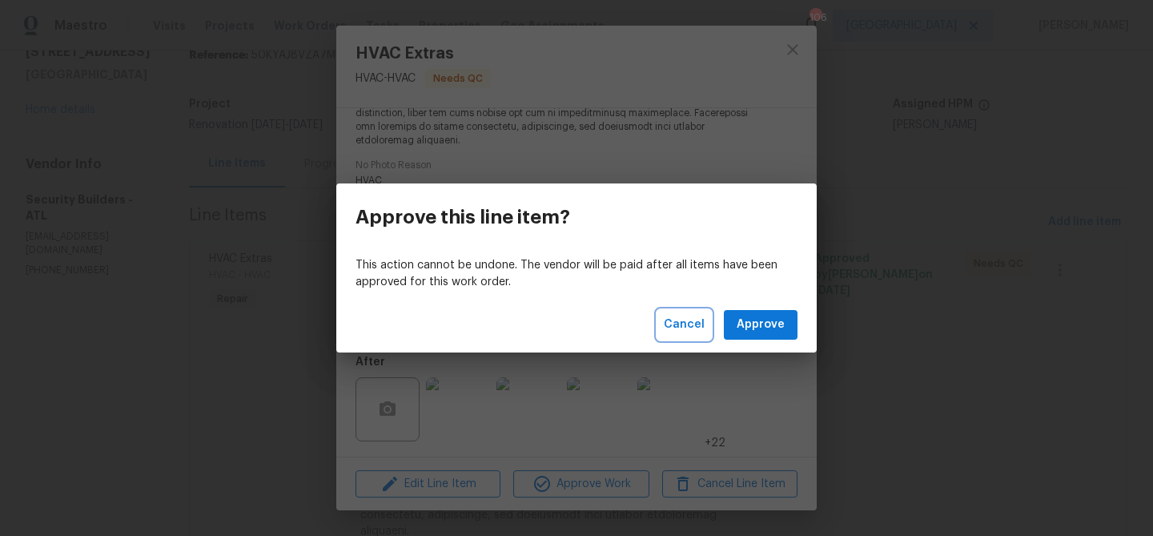
click at [686, 331] on span "Cancel" at bounding box center [684, 325] width 41 height 20
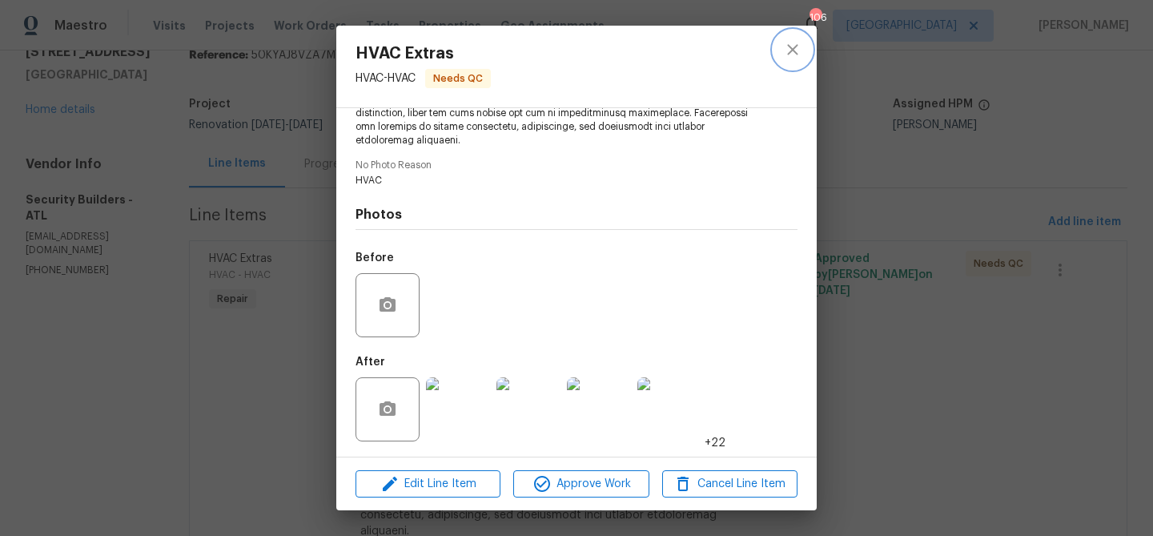
click at [786, 49] on icon "close" at bounding box center [792, 49] width 19 height 19
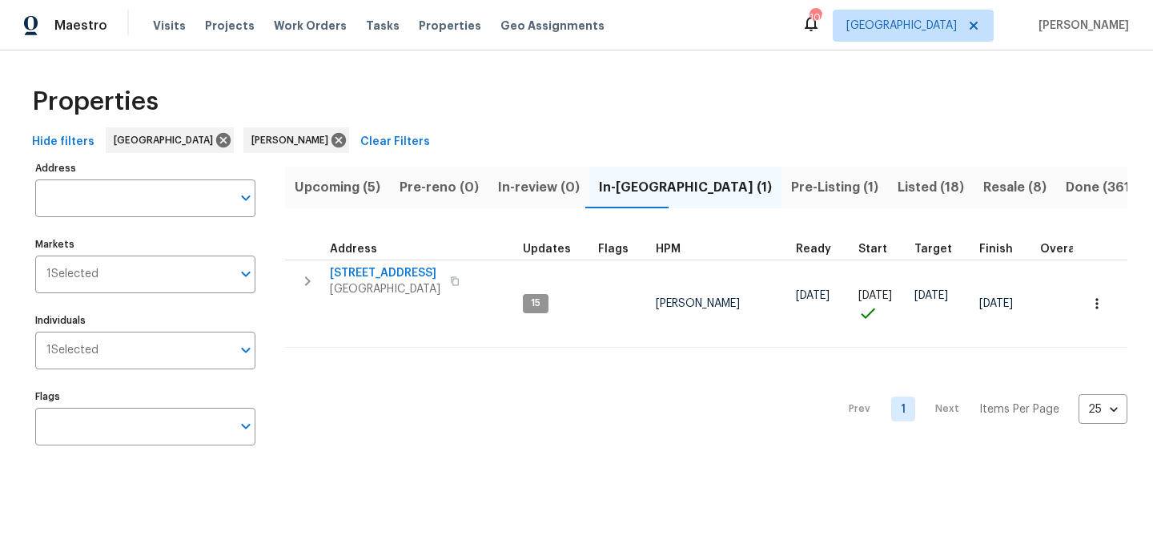
click at [348, 187] on span "Upcoming (5)" at bounding box center [338, 187] width 86 height 22
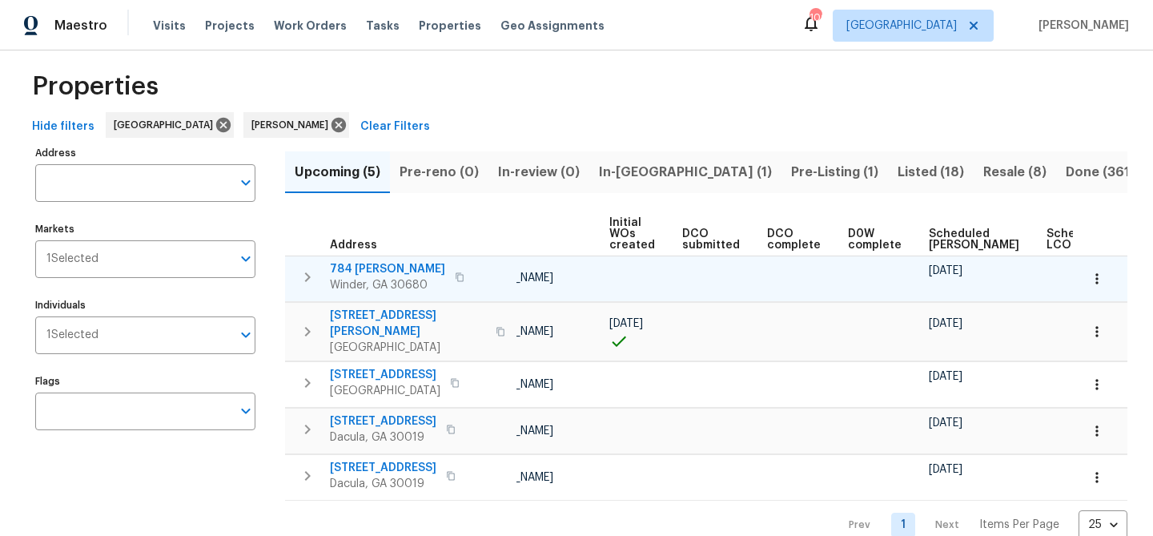
scroll to position [0, 177]
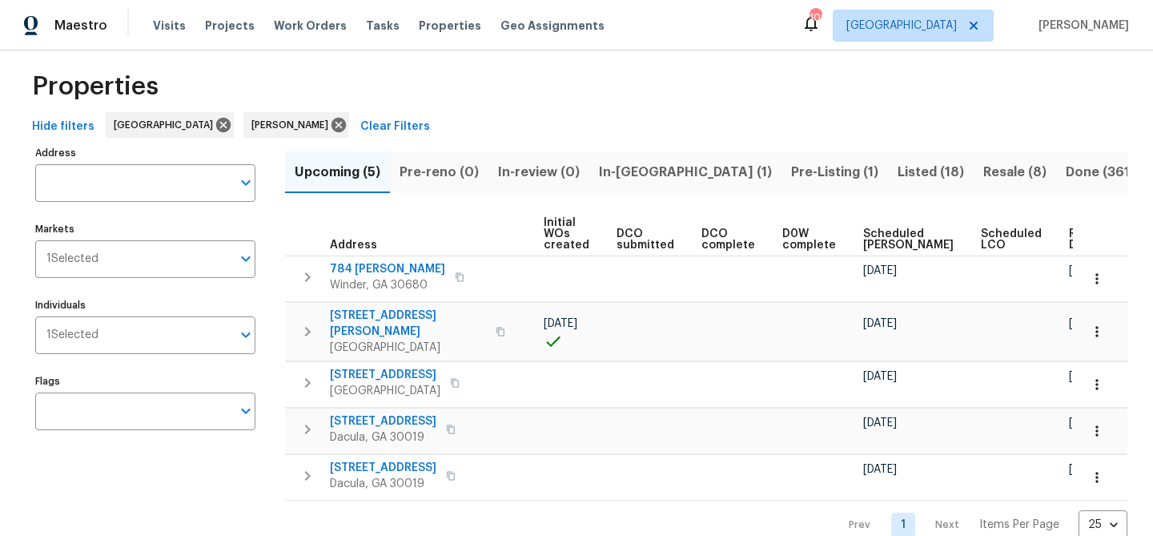
click at [1069, 245] on span "Ready Date" at bounding box center [1086, 239] width 35 height 22
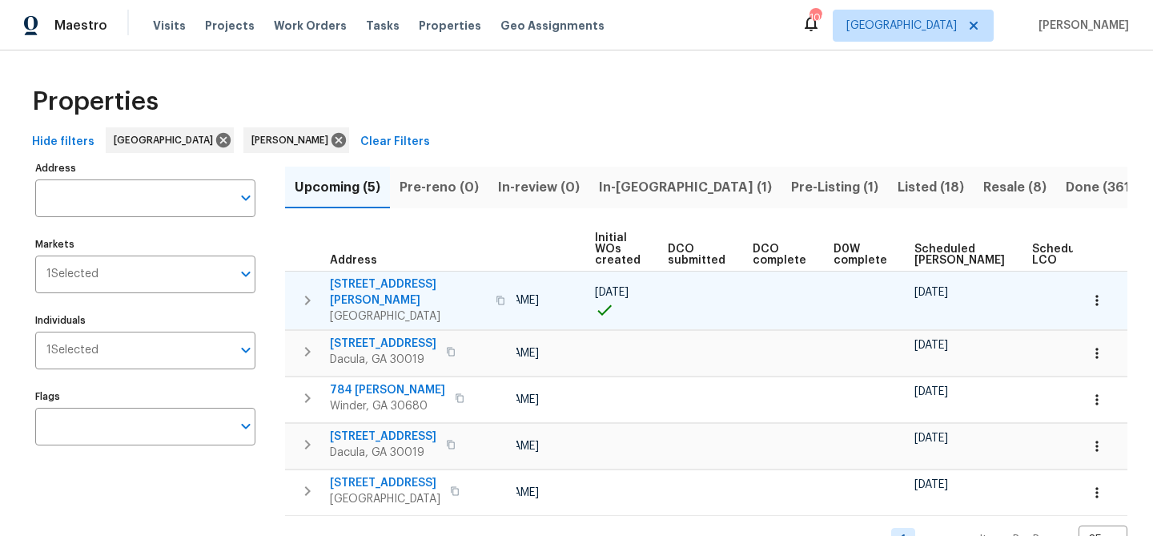
scroll to position [0, 195]
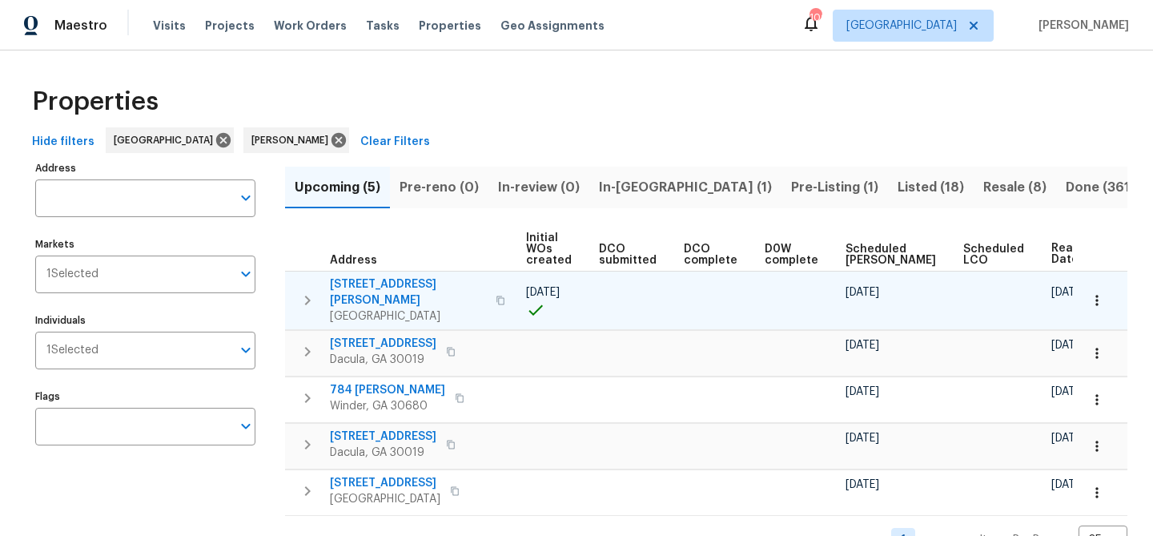
click at [356, 284] on span "401 Martin Field Ct" at bounding box center [408, 292] width 156 height 32
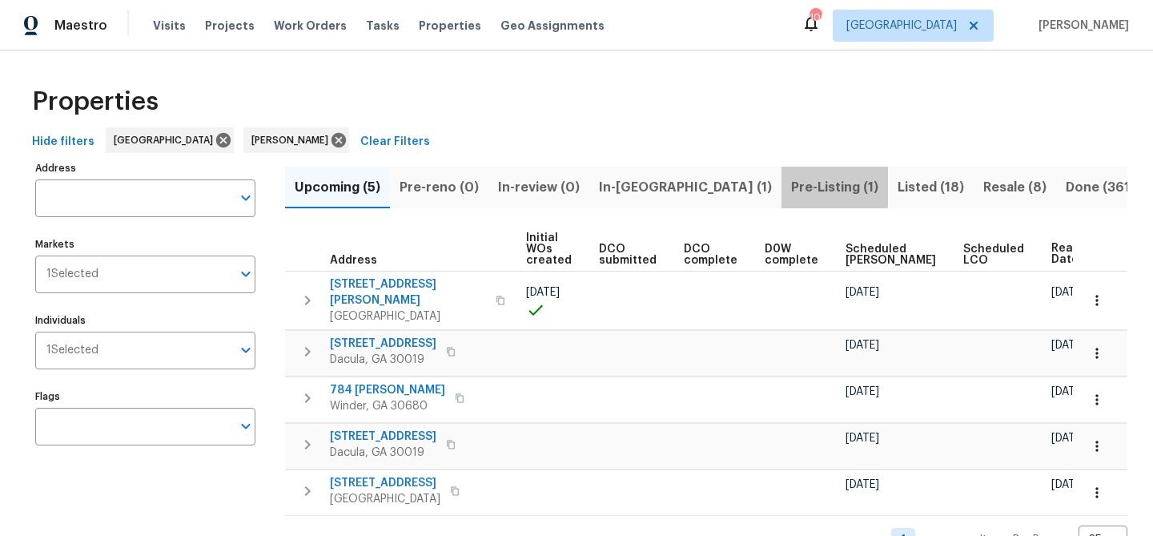
click at [791, 183] on span "Pre-Listing (1)" at bounding box center [834, 187] width 87 height 22
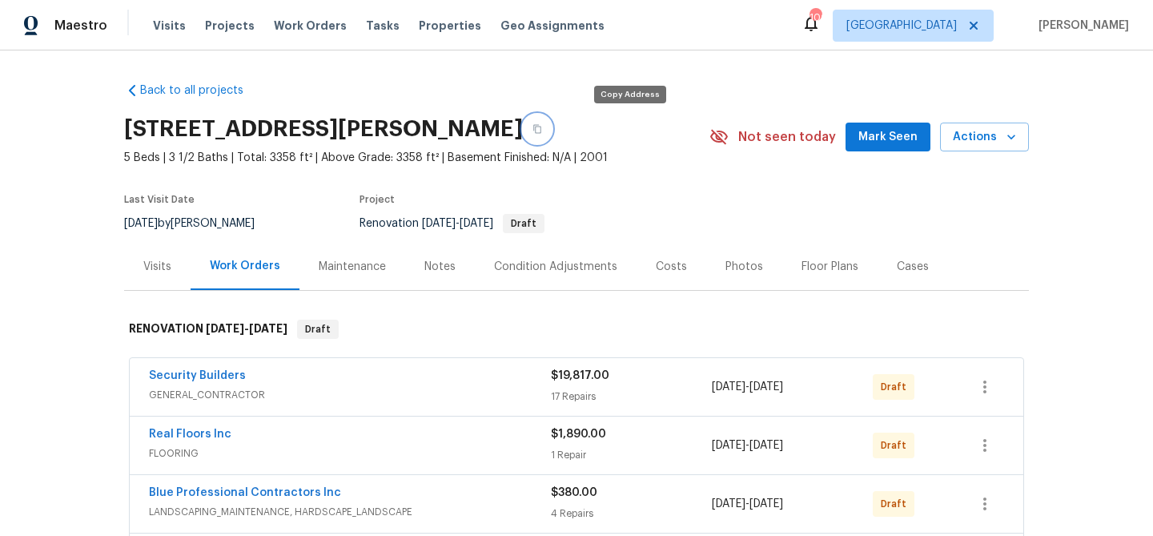
click at [552, 134] on button "button" at bounding box center [537, 129] width 29 height 29
click at [884, 125] on button "Mark Seen" at bounding box center [888, 138] width 85 height 30
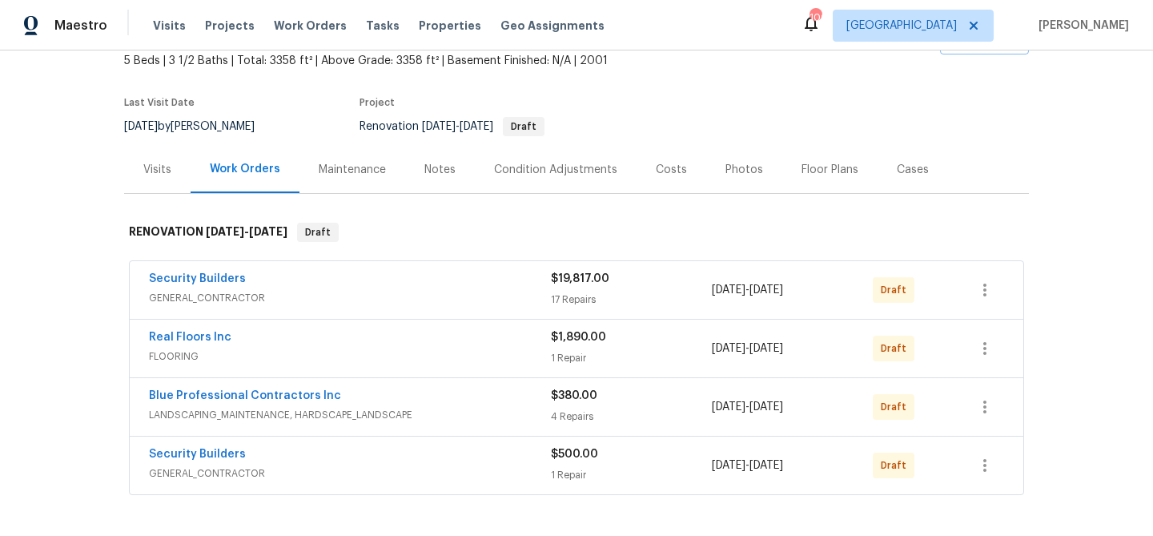
scroll to position [198, 0]
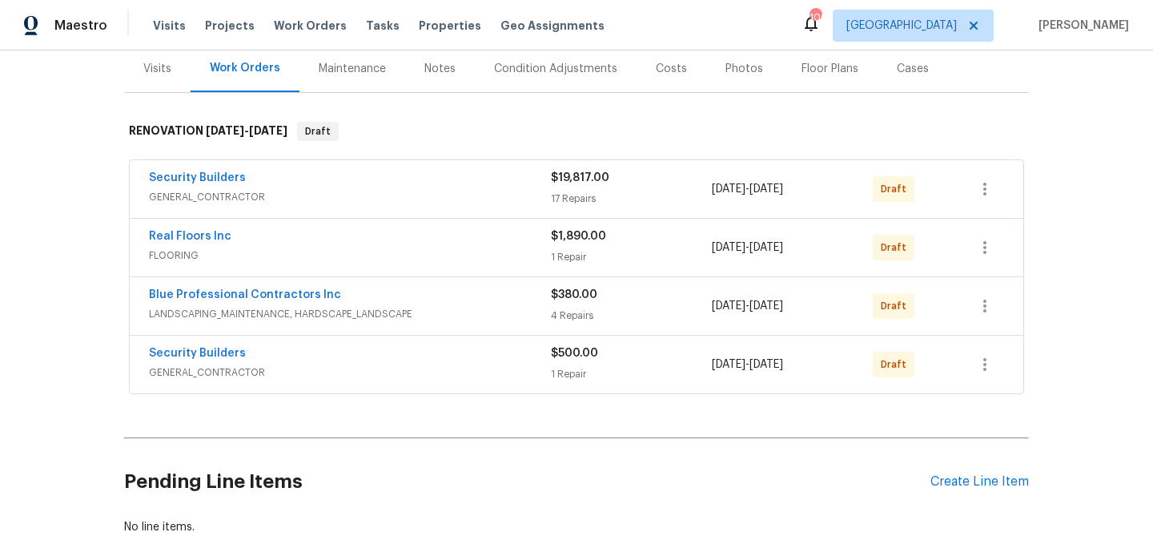
click at [428, 74] on div "Notes" at bounding box center [440, 69] width 31 height 16
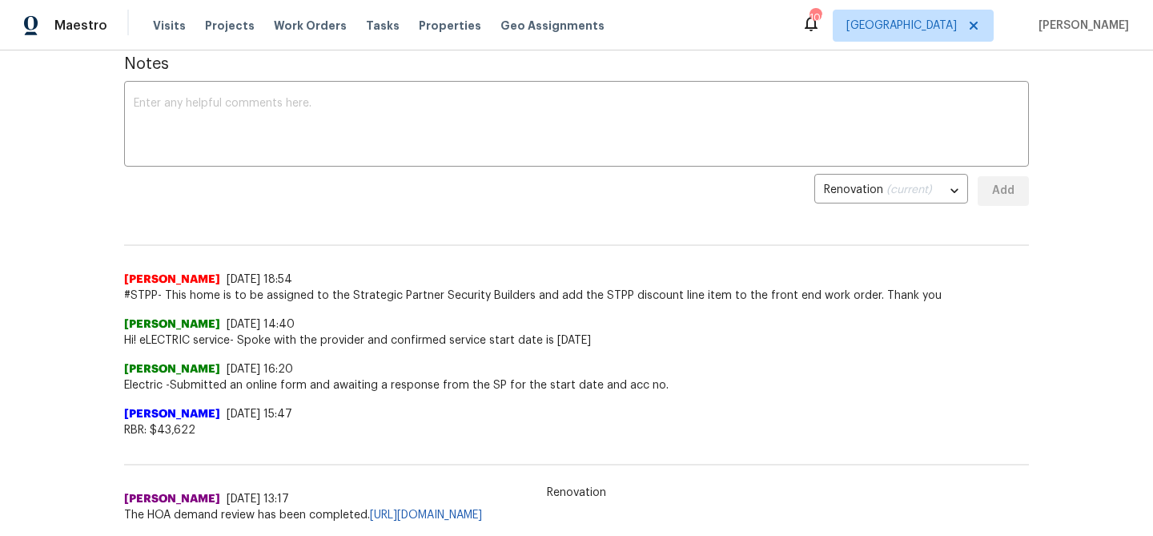
scroll to position [270, 0]
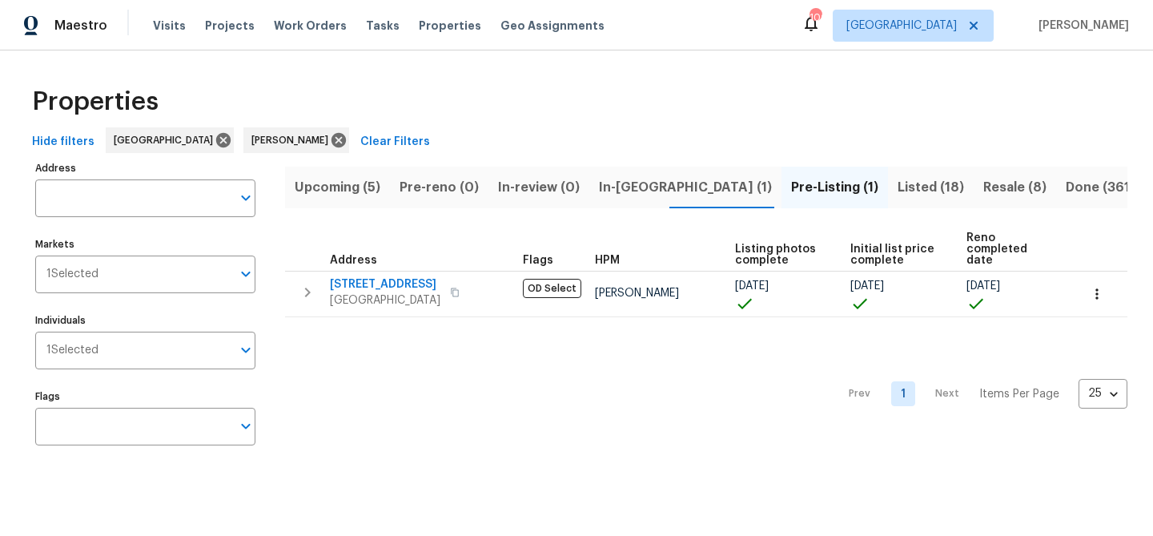
click at [898, 188] on span "Listed (18)" at bounding box center [931, 187] width 66 height 22
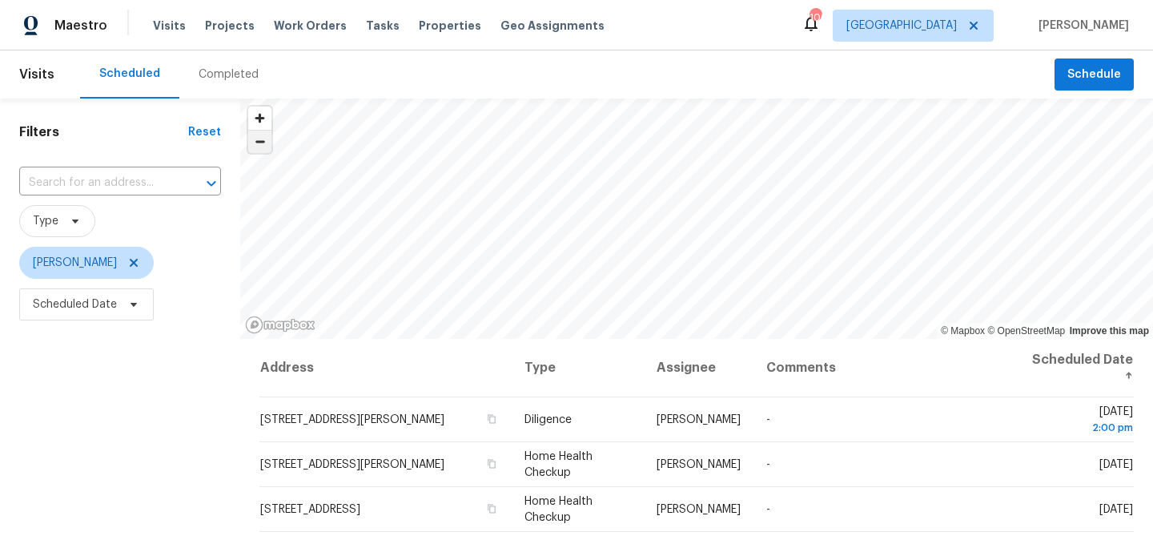
click at [260, 140] on span "Zoom out" at bounding box center [259, 142] width 23 height 22
click at [511, 360] on div "© Mapbox © OpenStreetMap Improve this map Address Type Assignee Comments Schedu…" at bounding box center [696, 433] width 913 height 669
click at [441, 110] on icon "Map marker" at bounding box center [439, 110] width 14 height 18
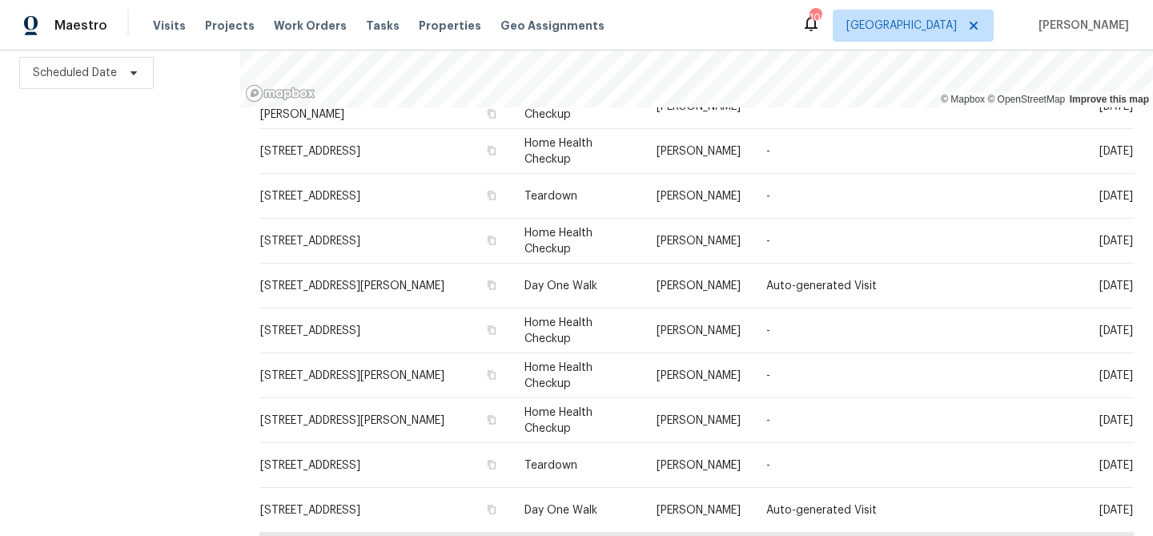
scroll to position [569, 0]
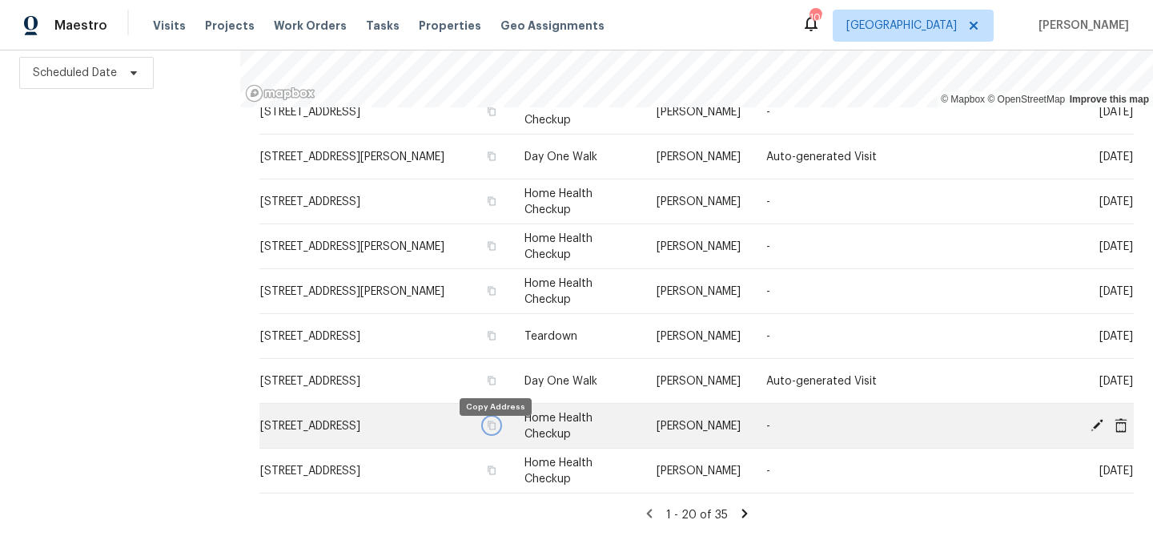
click at [493, 430] on icon "button" at bounding box center [492, 426] width 10 height 10
click at [1093, 420] on icon at bounding box center [1097, 424] width 14 height 14
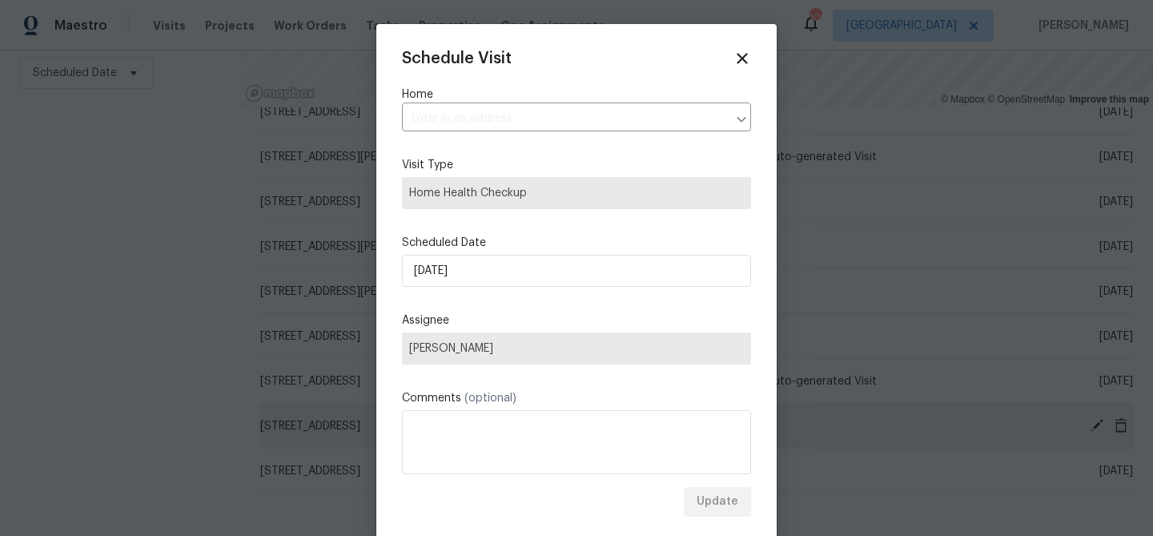
type input "[STREET_ADDRESS]"
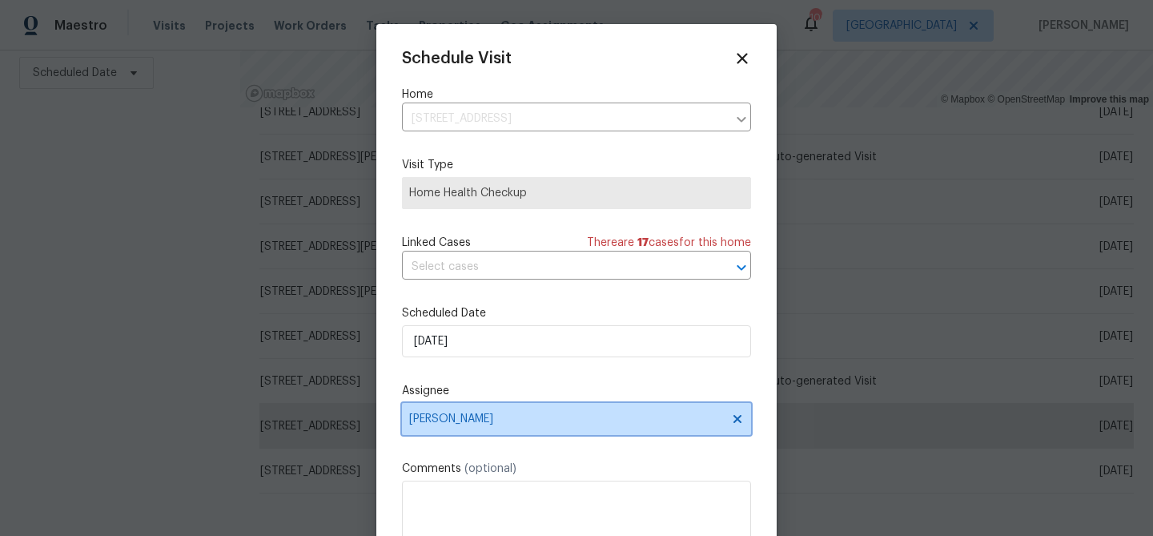
click at [474, 411] on span "[PERSON_NAME]" at bounding box center [576, 419] width 349 height 32
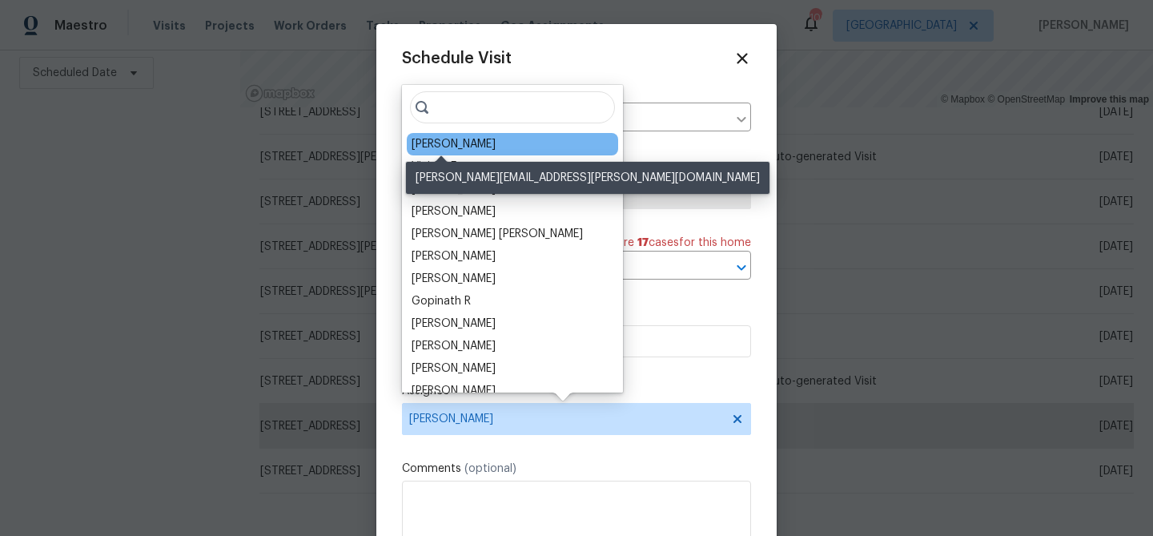
click at [436, 137] on div "[PERSON_NAME]" at bounding box center [454, 144] width 84 height 16
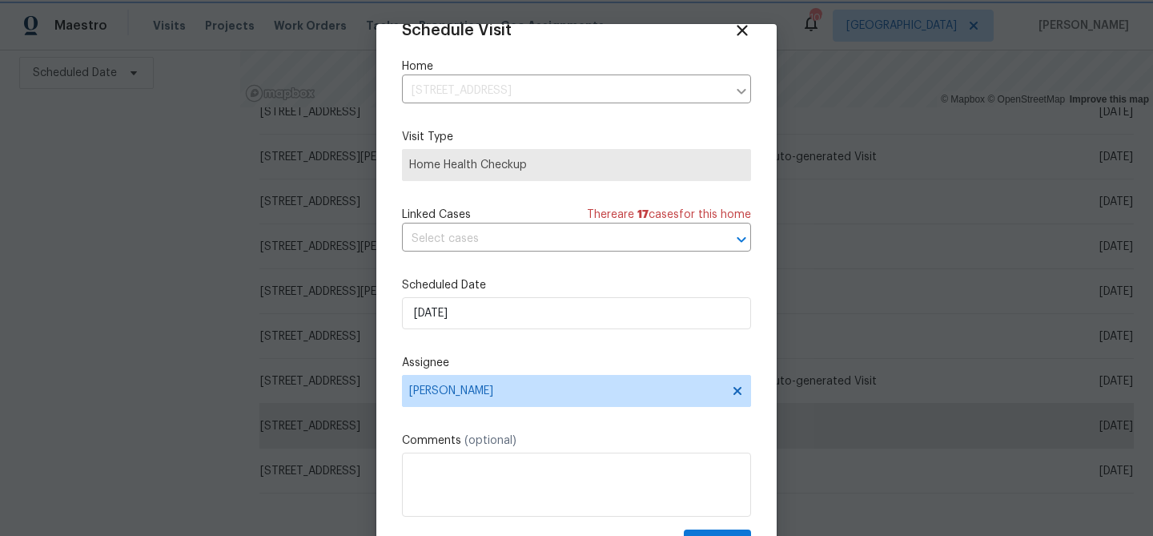
scroll to position [73, 0]
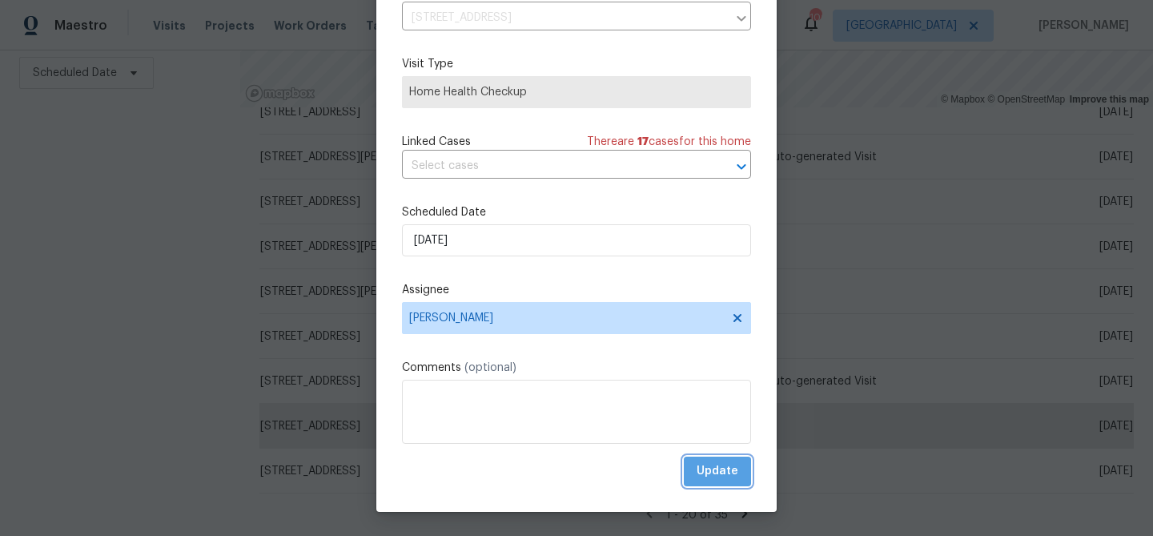
click at [725, 465] on span "Update" at bounding box center [718, 471] width 42 height 20
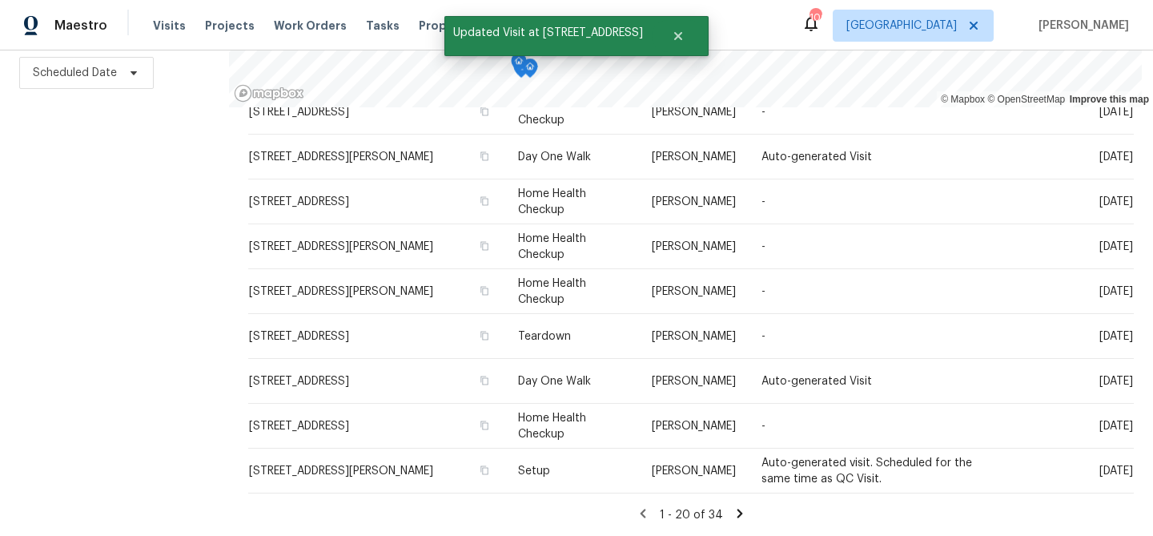
scroll to position [0, 0]
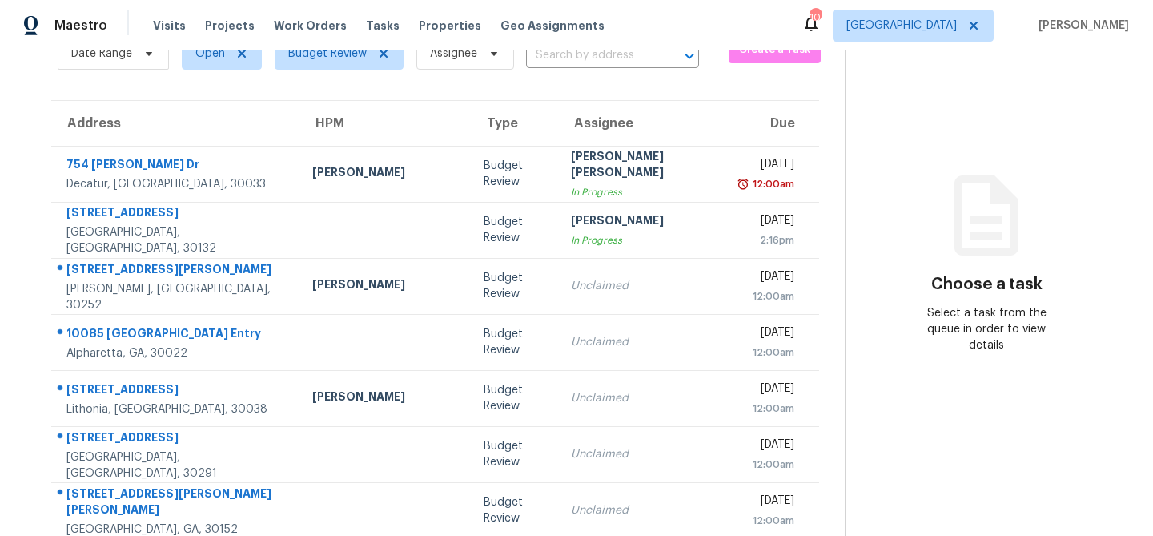
scroll to position [36, 0]
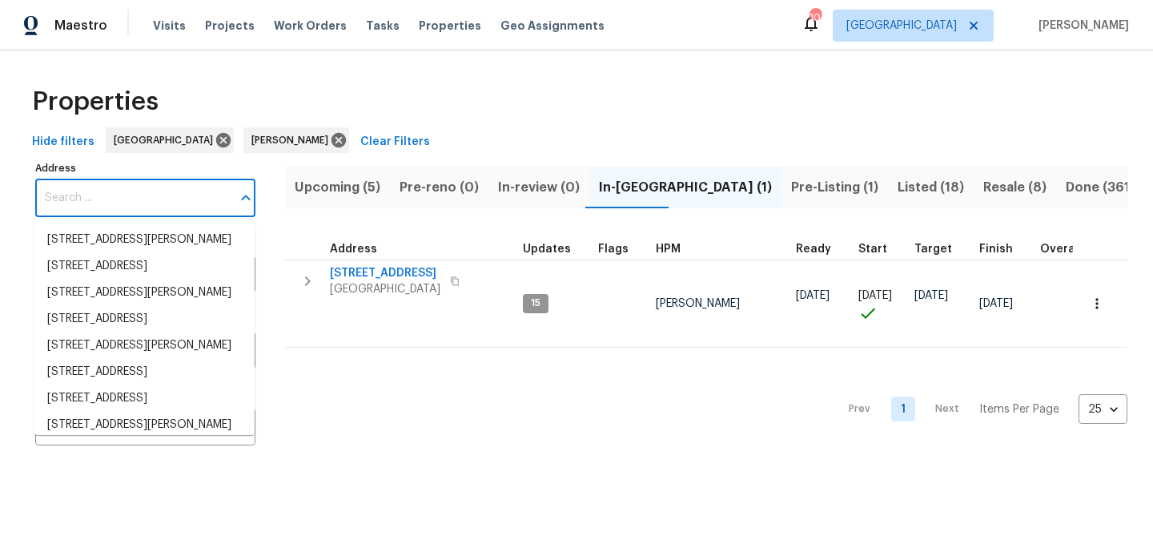
click at [175, 199] on input "Address" at bounding box center [133, 198] width 196 height 38
type input "[STREET_ADDRESS]"
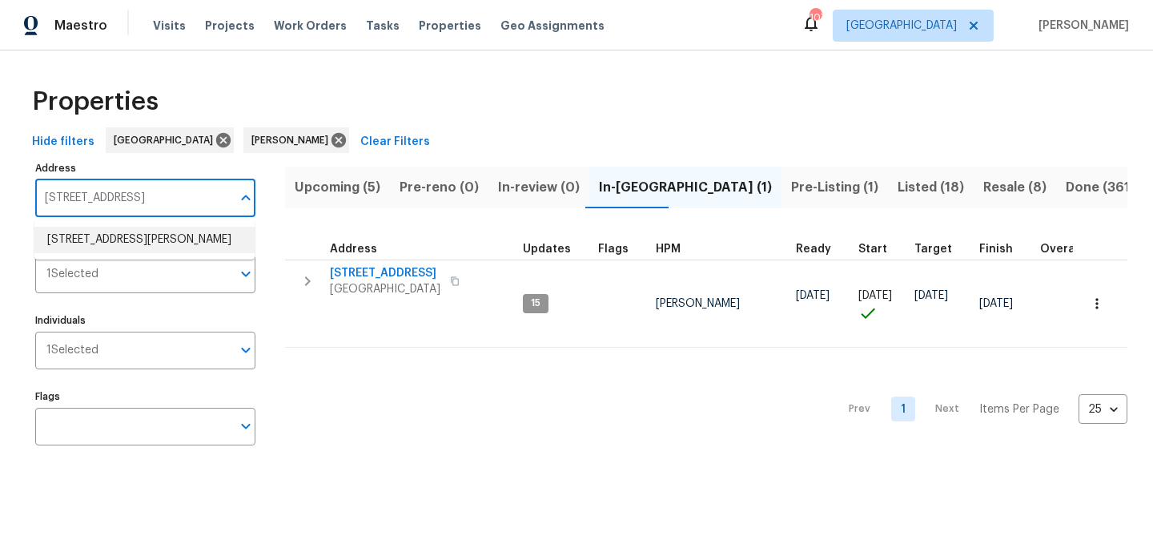
click at [158, 241] on li "1340 Apple Blossom Dr Cumming GA 30041" at bounding box center [144, 240] width 220 height 26
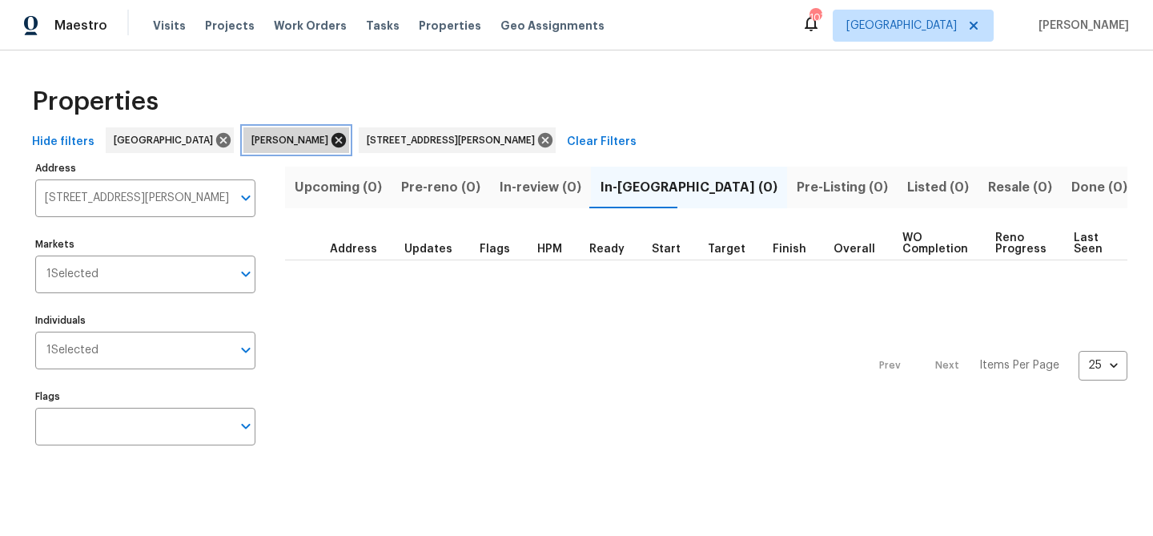
click at [332, 143] on icon at bounding box center [339, 140] width 14 height 14
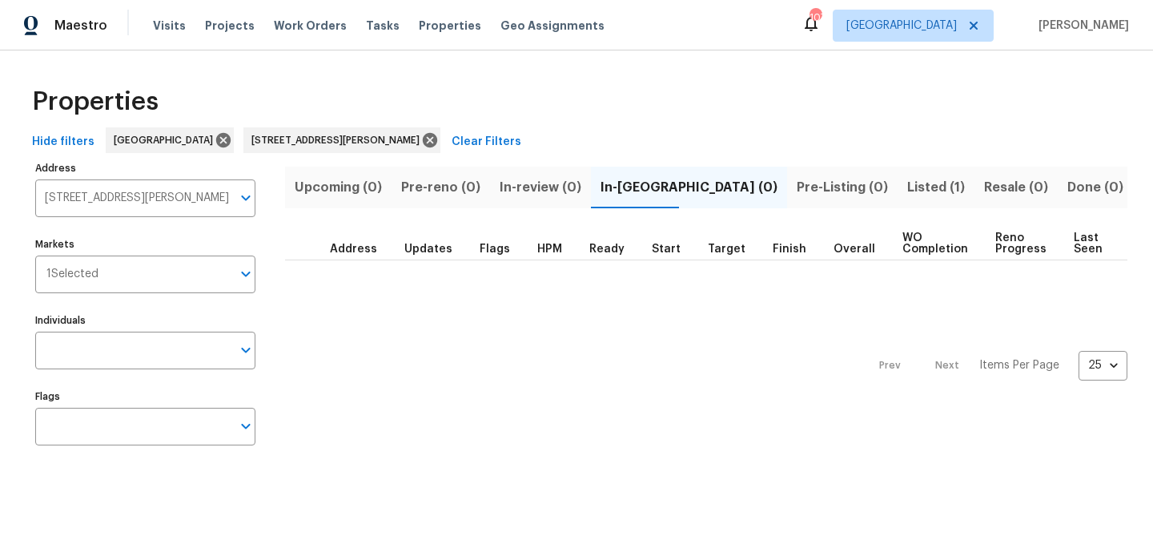
click at [907, 184] on span "Listed (1)" at bounding box center [936, 187] width 58 height 22
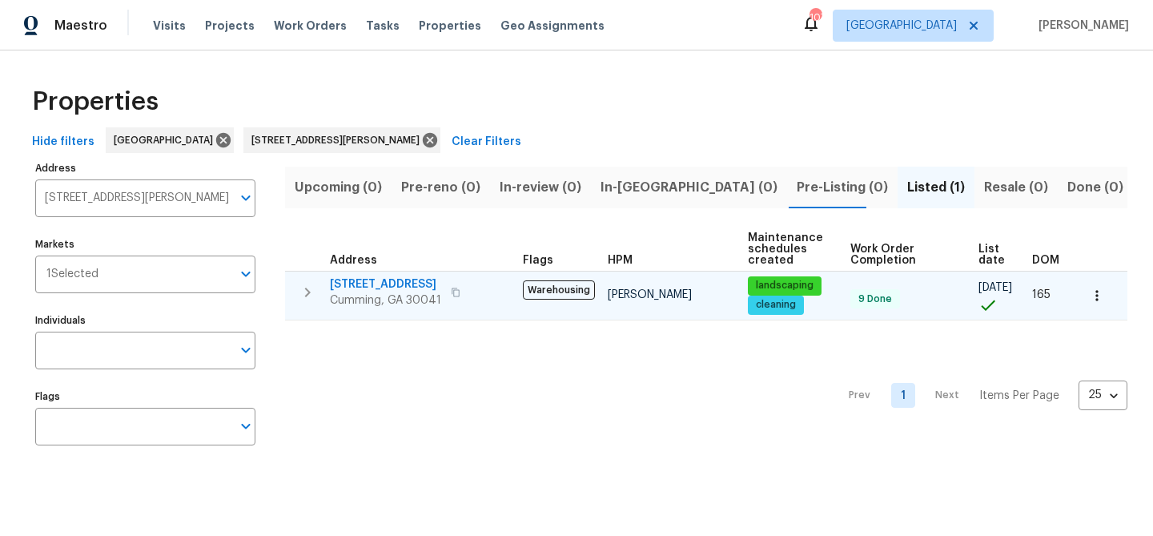
click at [388, 284] on span "1340 Apple Blossom Dr" at bounding box center [385, 284] width 111 height 16
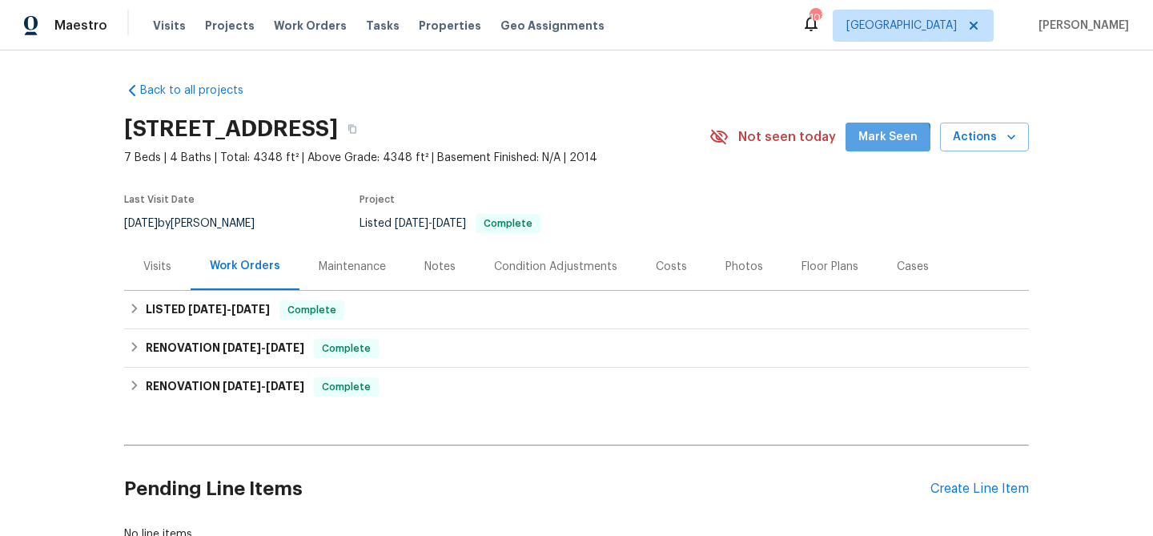
click at [889, 140] on span "Mark Seen" at bounding box center [888, 137] width 59 height 20
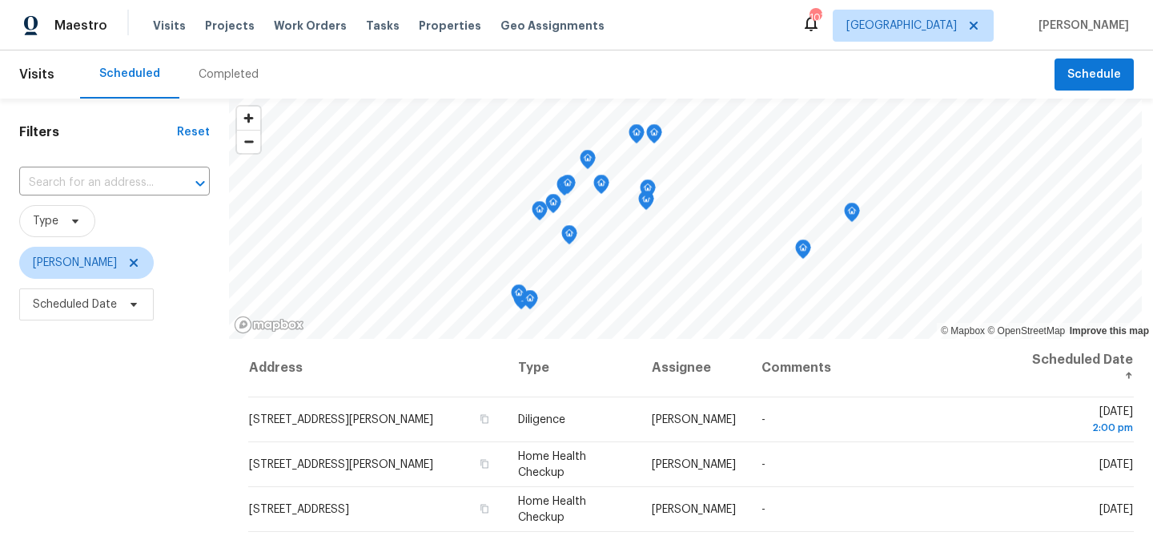
click at [517, 299] on icon "Map marker" at bounding box center [519, 294] width 14 height 18
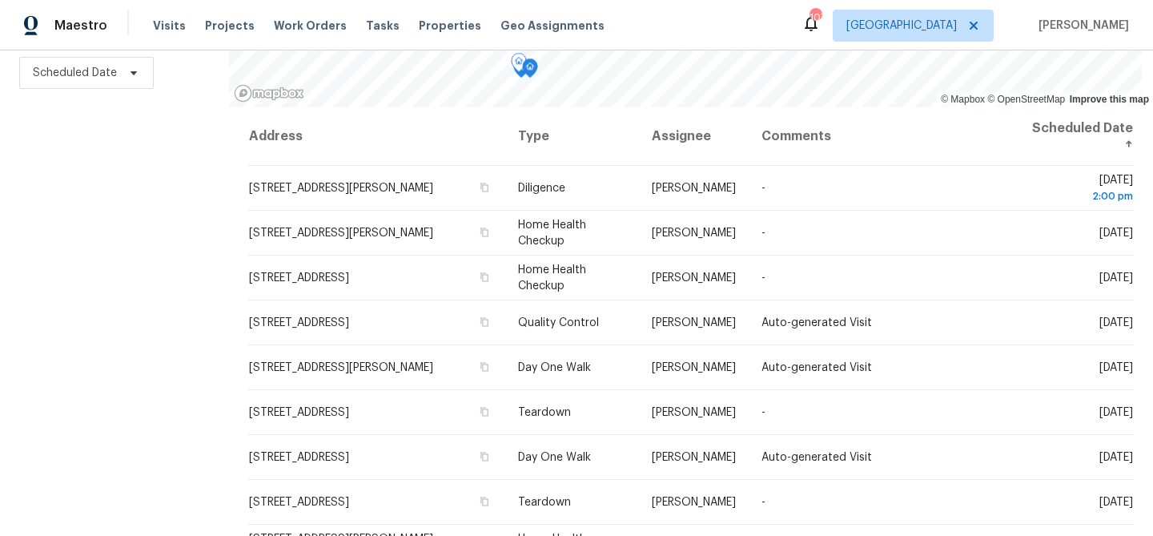
scroll to position [22, 0]
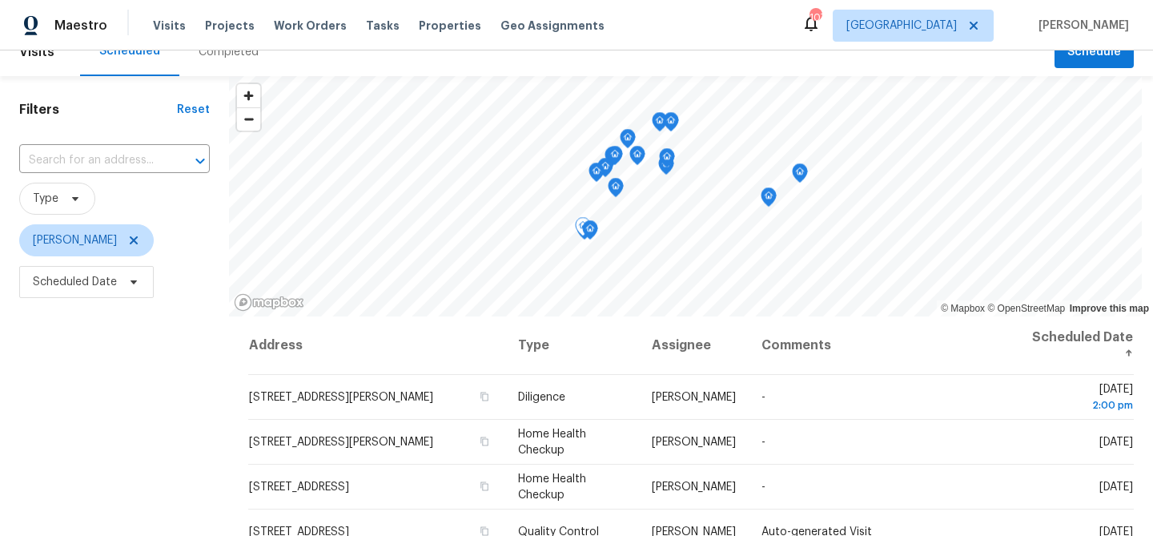
click at [674, 125] on icon "Map marker" at bounding box center [671, 122] width 14 height 18
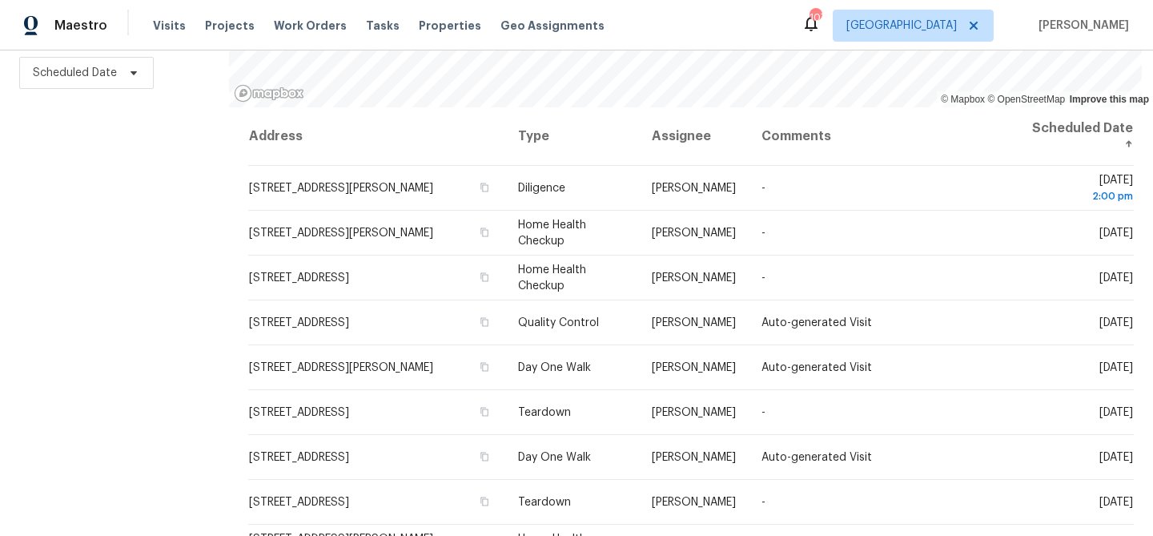
scroll to position [0, 0]
